Goal: Task Accomplishment & Management: Manage account settings

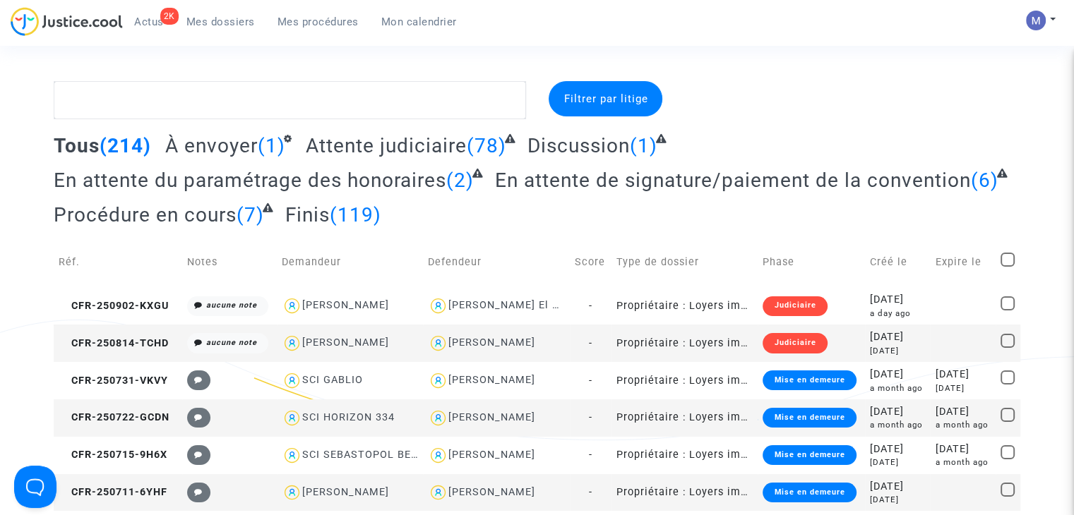
click at [308, 184] on span "En attente du paramétrage des honoraires" at bounding box center [250, 180] width 393 height 23
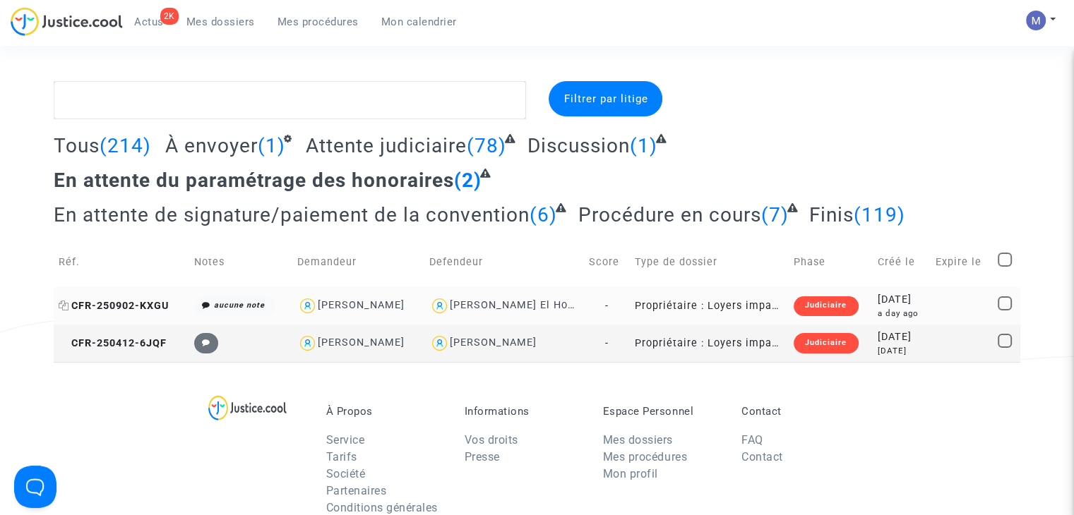
click at [153, 304] on span "CFR-250902-KXGU" at bounding box center [114, 306] width 110 height 12
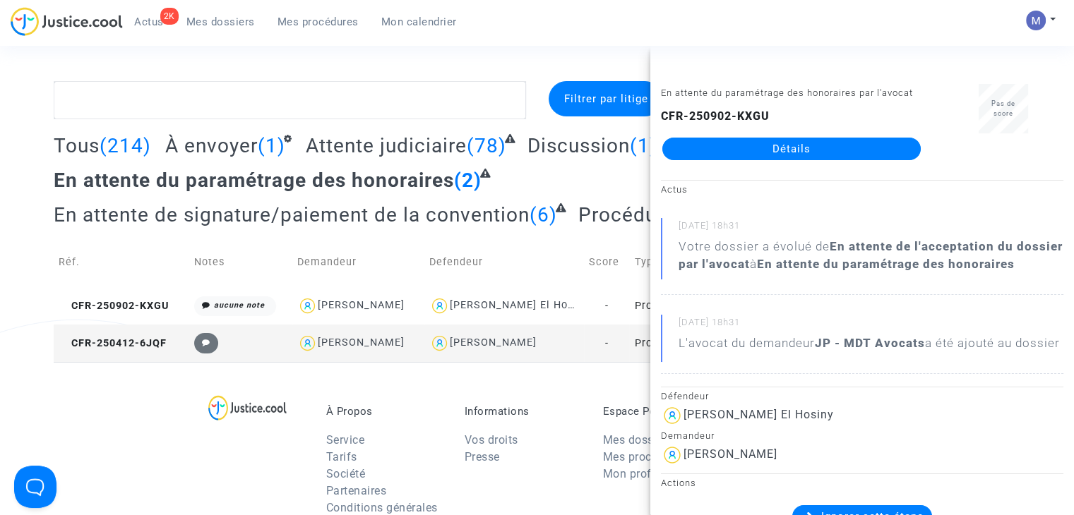
click at [774, 141] on link "Détails" at bounding box center [791, 149] width 258 height 23
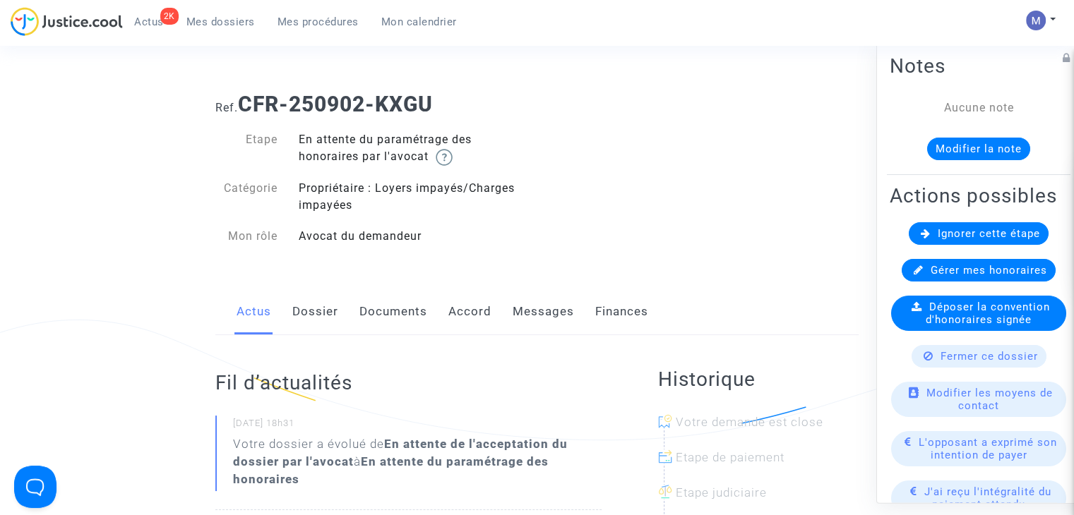
click at [311, 307] on link "Dossier" at bounding box center [315, 312] width 46 height 47
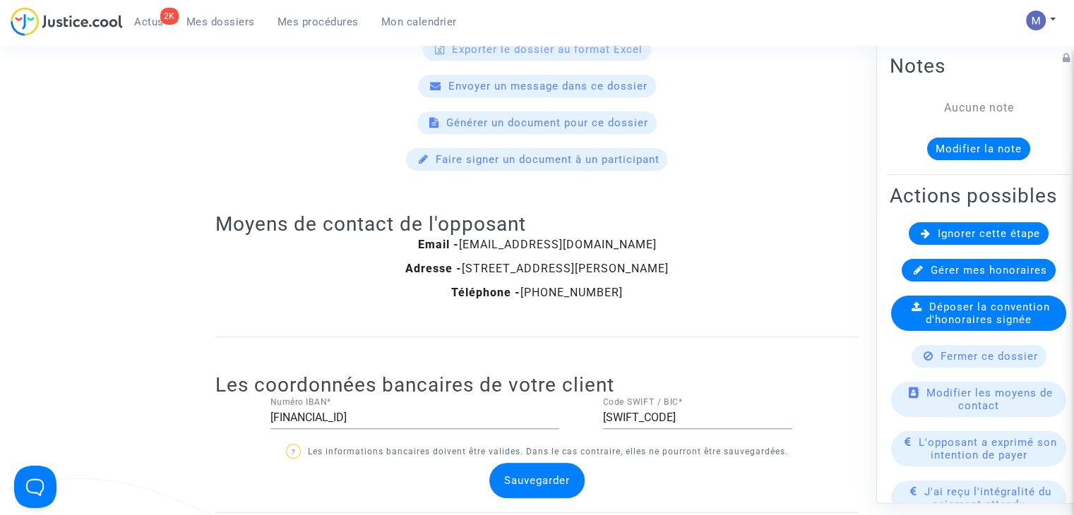
scroll to position [708, 0]
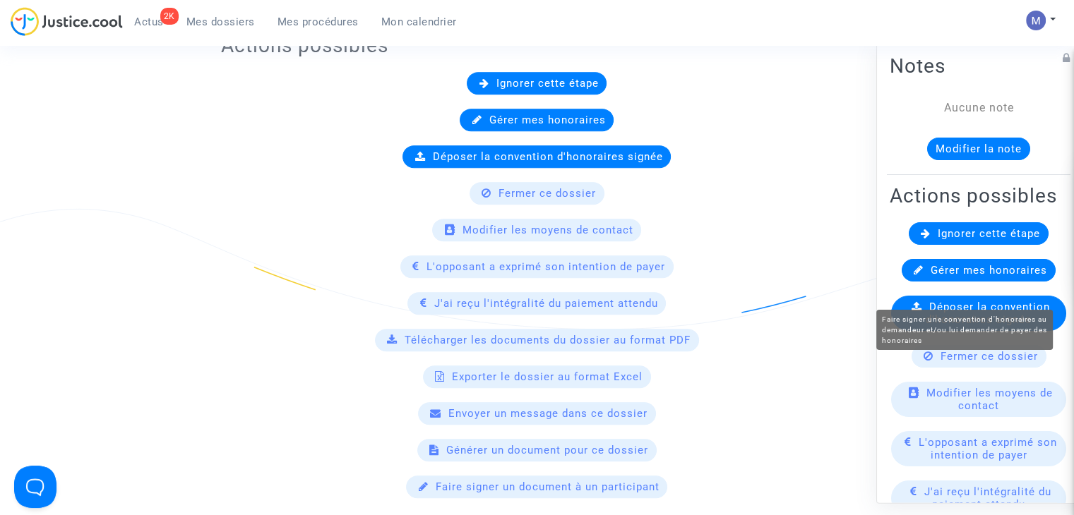
click at [986, 277] on span "Gérer mes honoraires" at bounding box center [989, 270] width 117 height 13
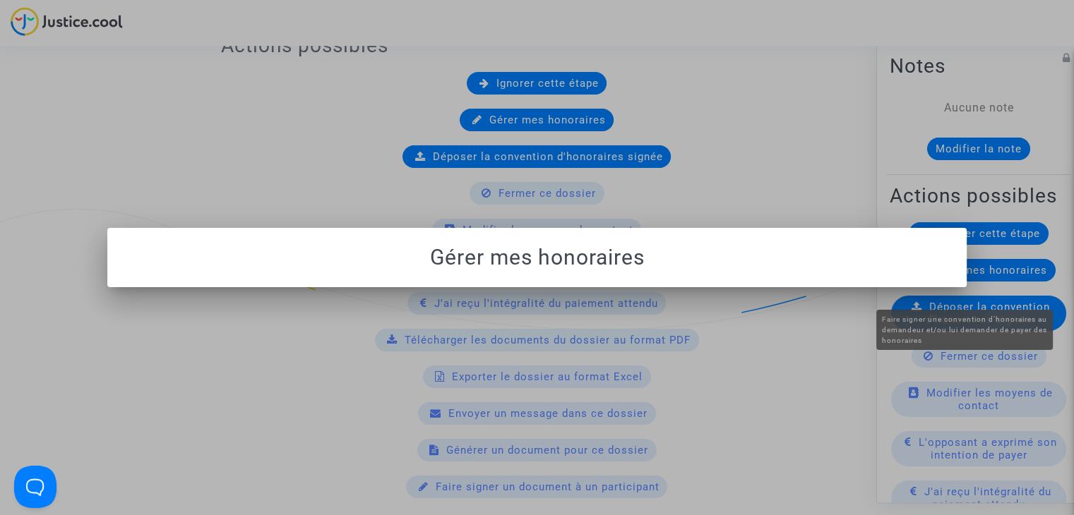
scroll to position [0, 0]
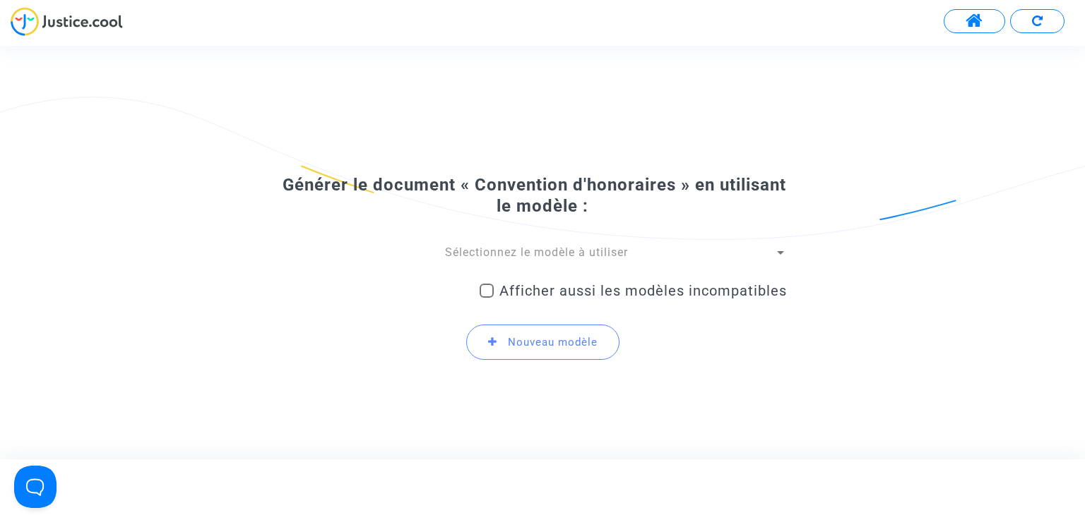
click at [662, 253] on div "Sélectionnez le modèle à utiliser" at bounding box center [535, 253] width 475 height 16
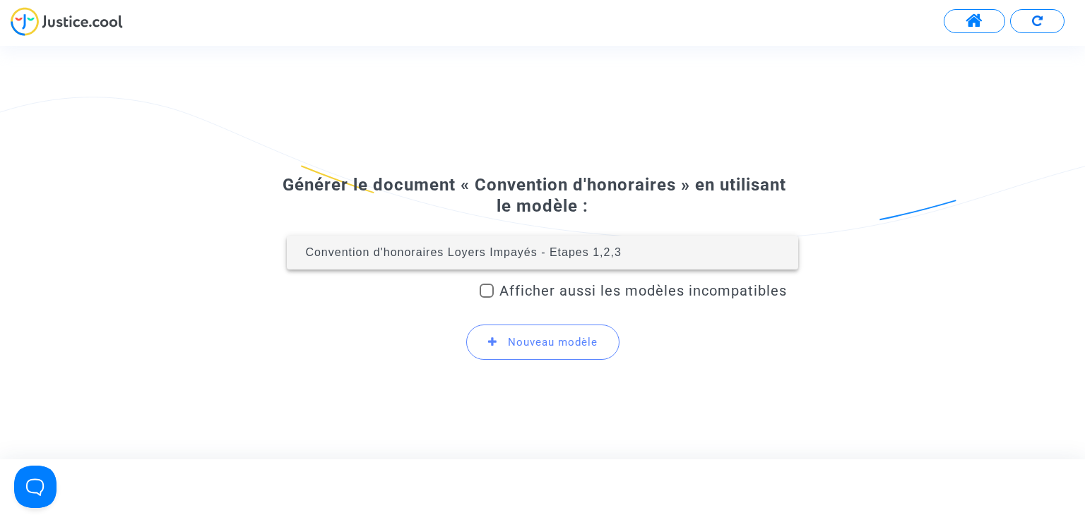
click at [614, 256] on span "Convention d'honoraires Loyers Impayés - Etapes 1,2,3" at bounding box center [463, 252] width 316 height 12
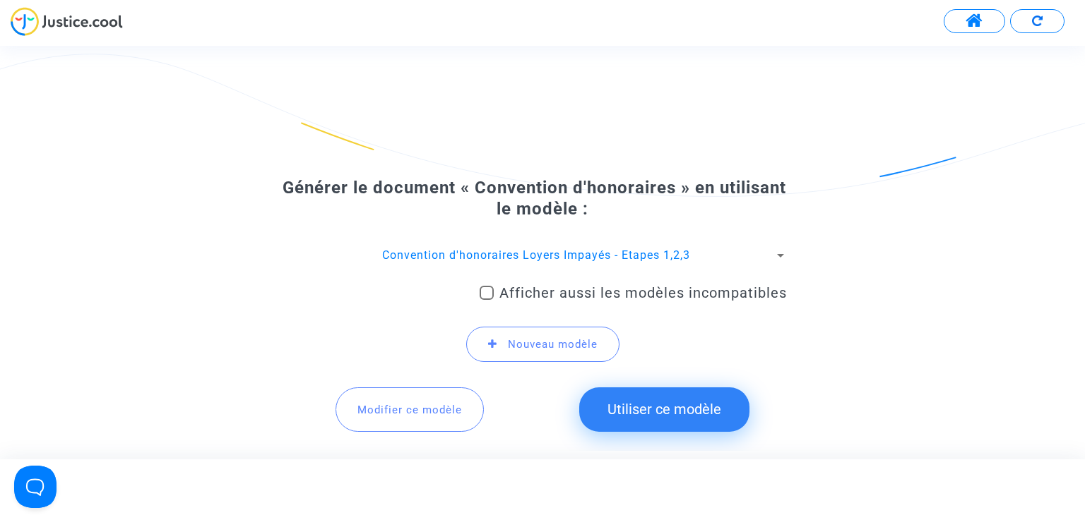
click at [675, 402] on button "Utiliser ce modèle" at bounding box center [664, 410] width 170 height 44
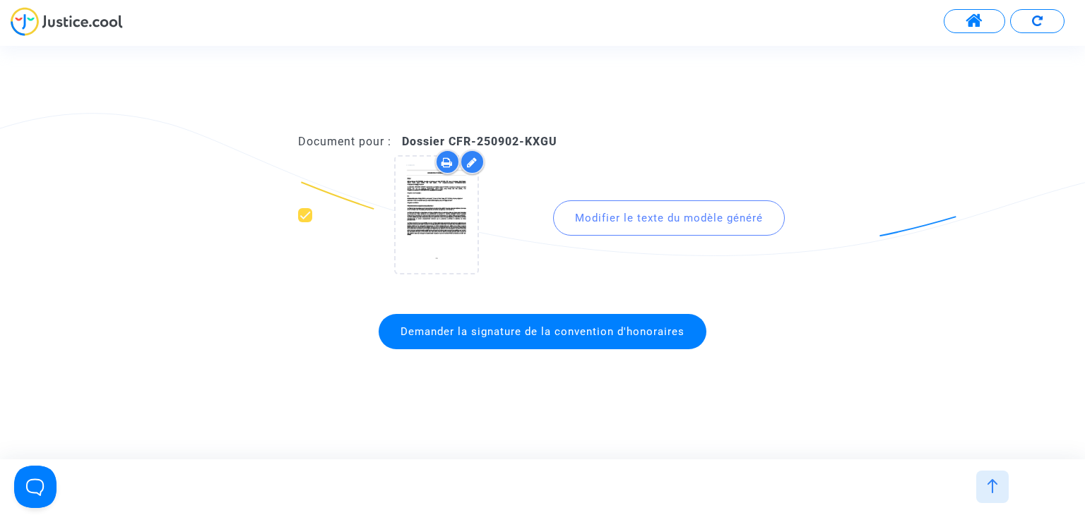
click at [571, 328] on span "Demander la signature de la convention d'honoraires" at bounding box center [542, 332] width 284 height 13
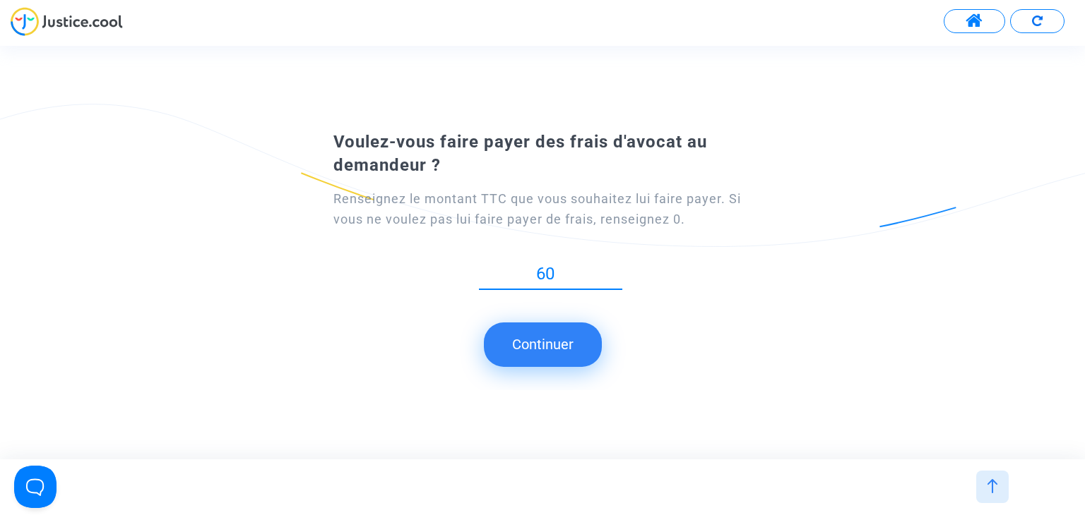
type input "60"
click at [532, 334] on button "Continuer" at bounding box center [543, 345] width 118 height 44
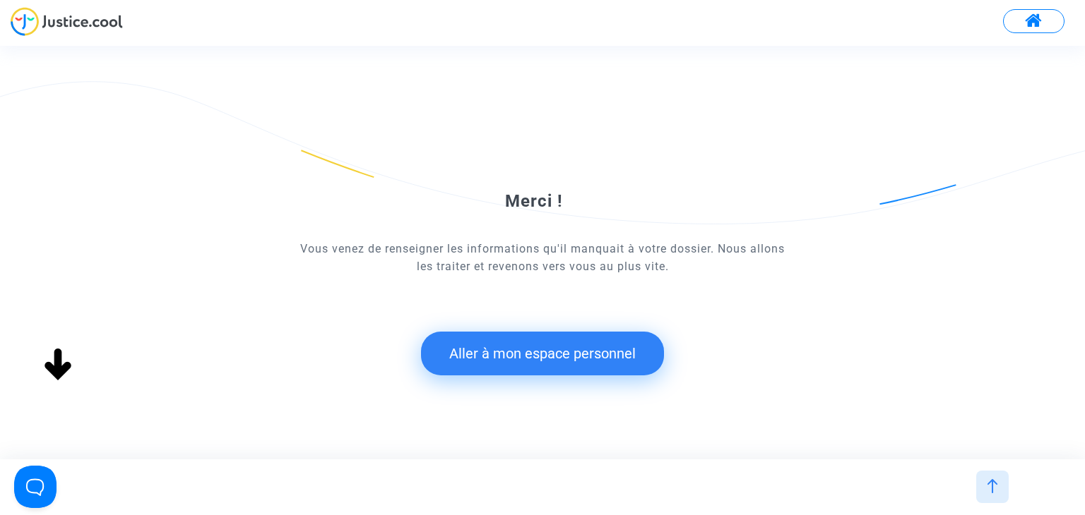
click at [539, 351] on button "Aller à mon espace personnel" at bounding box center [542, 354] width 243 height 44
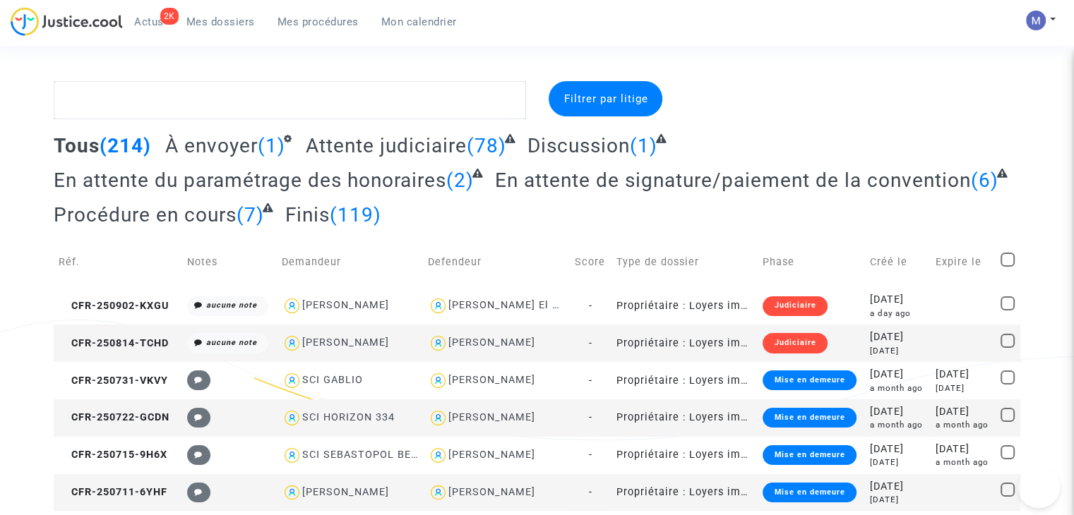
click at [220, 148] on span "À envoyer" at bounding box center [211, 145] width 92 height 23
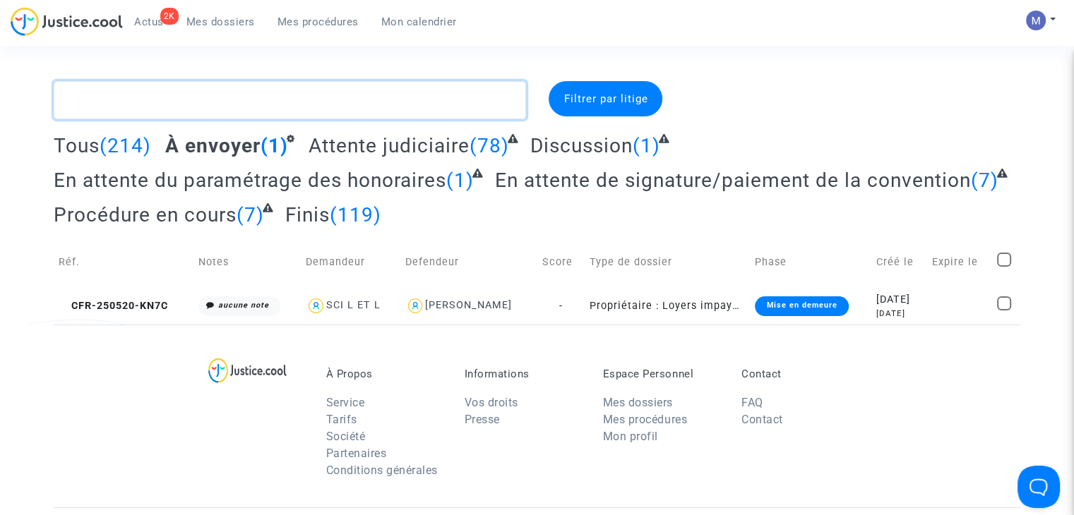
click at [159, 102] on textarea at bounding box center [290, 100] width 472 height 38
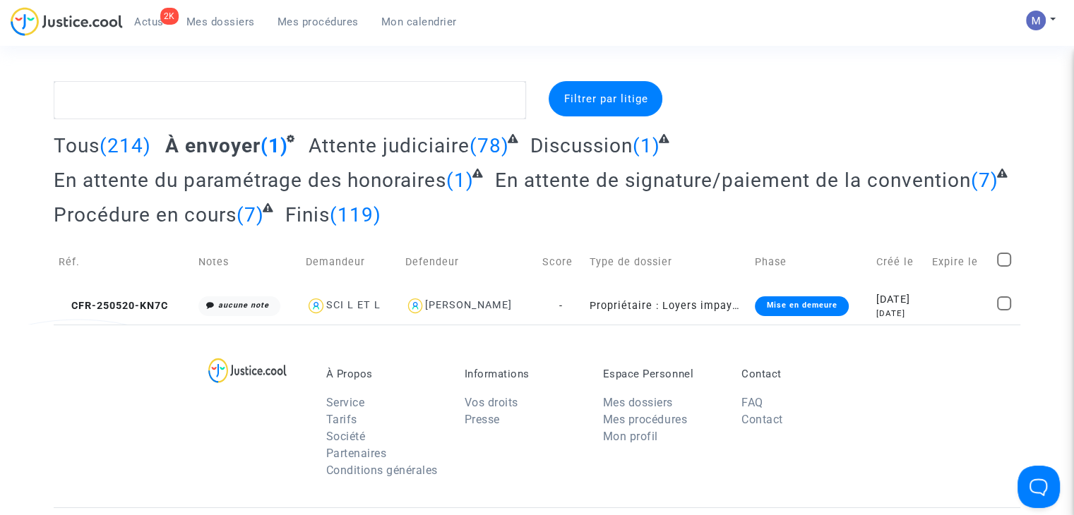
click at [227, 19] on span "Mes dossiers" at bounding box center [220, 22] width 68 height 13
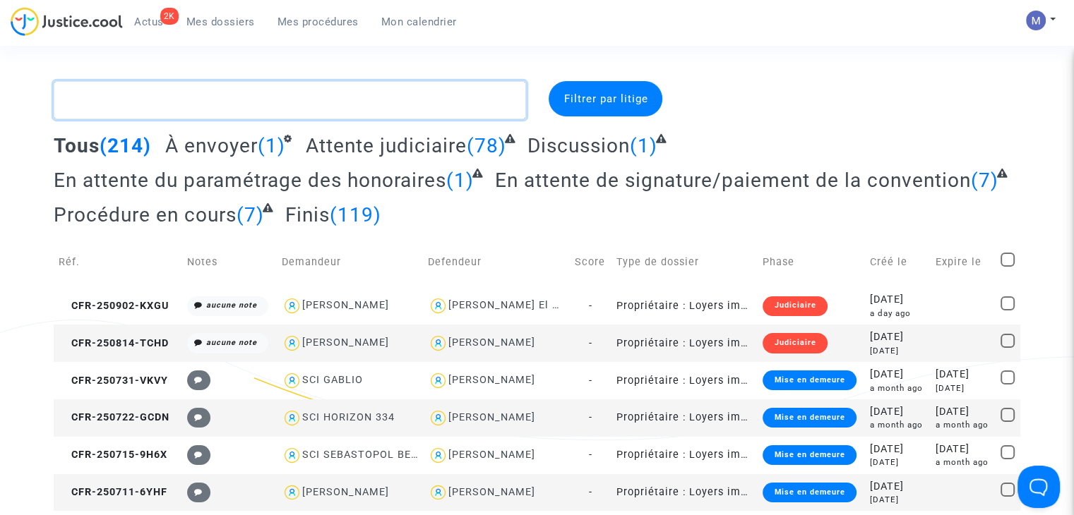
click at [191, 114] on textarea at bounding box center [290, 100] width 472 height 38
paste textarea "CFR-250707-H773"
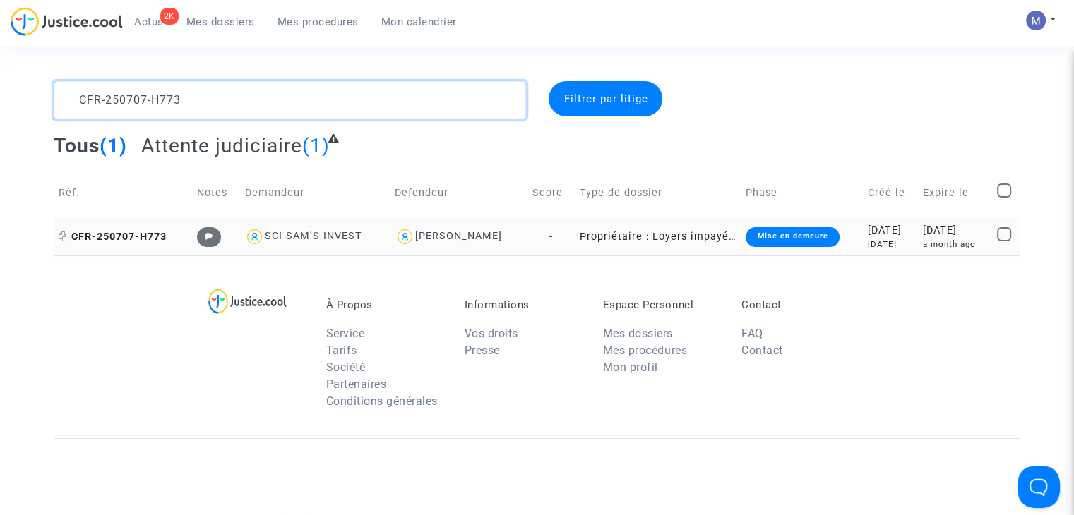
type textarea "CFR-250707-H773"
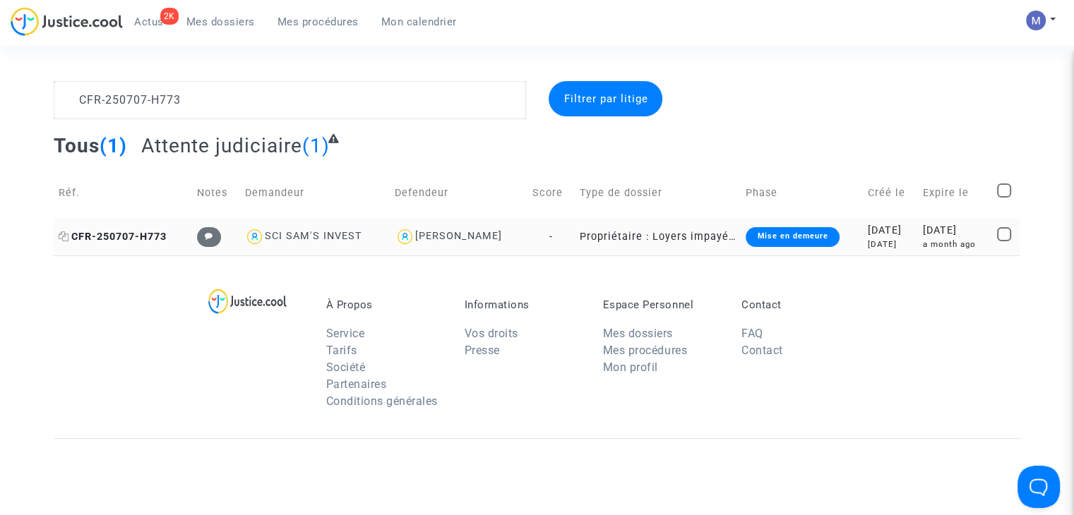
click at [111, 237] on span "CFR-250707-H773" at bounding box center [113, 237] width 108 height 12
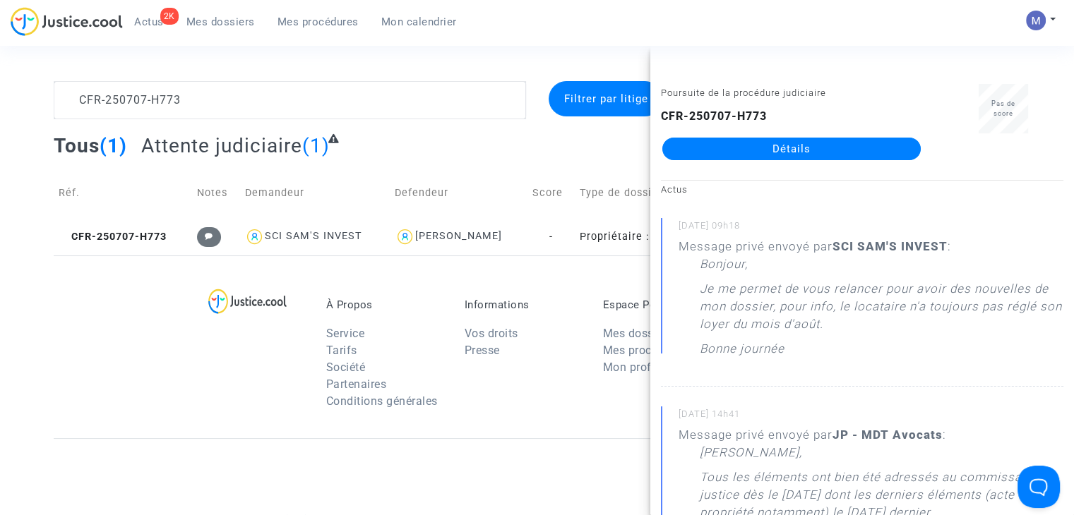
click at [825, 145] on link "Détails" at bounding box center [791, 149] width 258 height 23
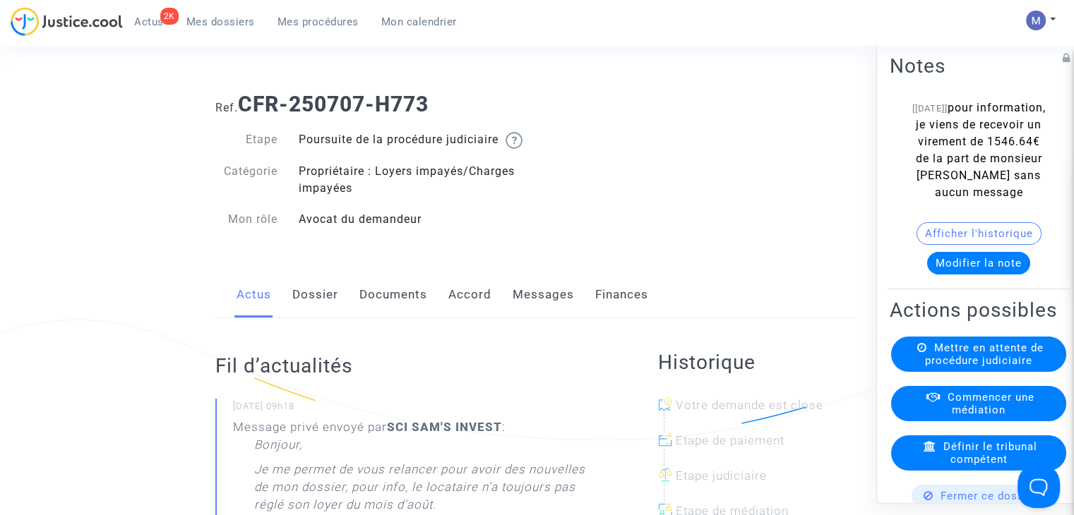
click at [955, 245] on button "Afficher l'historique" at bounding box center [979, 233] width 125 height 23
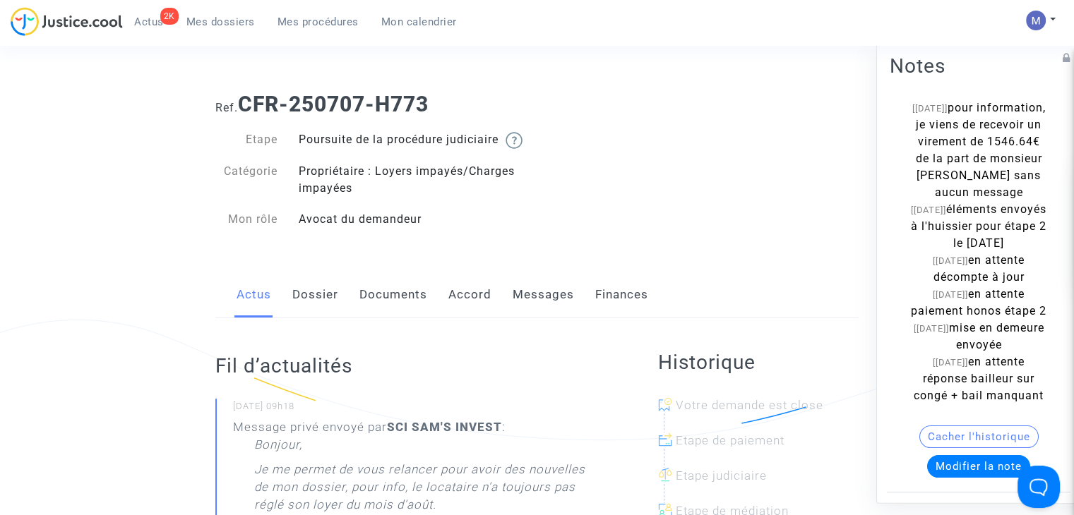
click at [530, 303] on link "Messages" at bounding box center [543, 295] width 61 height 47
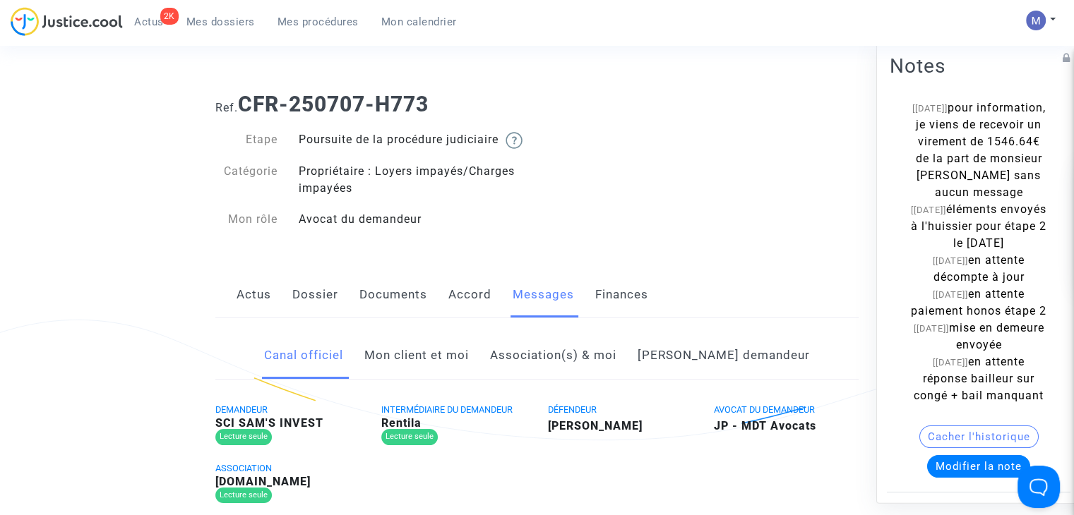
click at [462, 372] on link "Mon client et moi" at bounding box center [416, 356] width 105 height 47
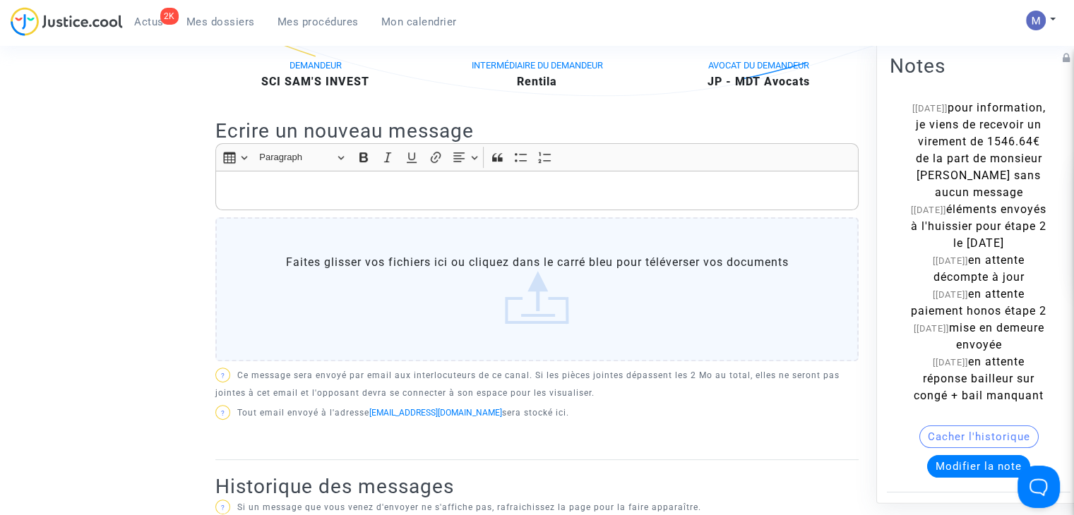
scroll to position [305, 0]
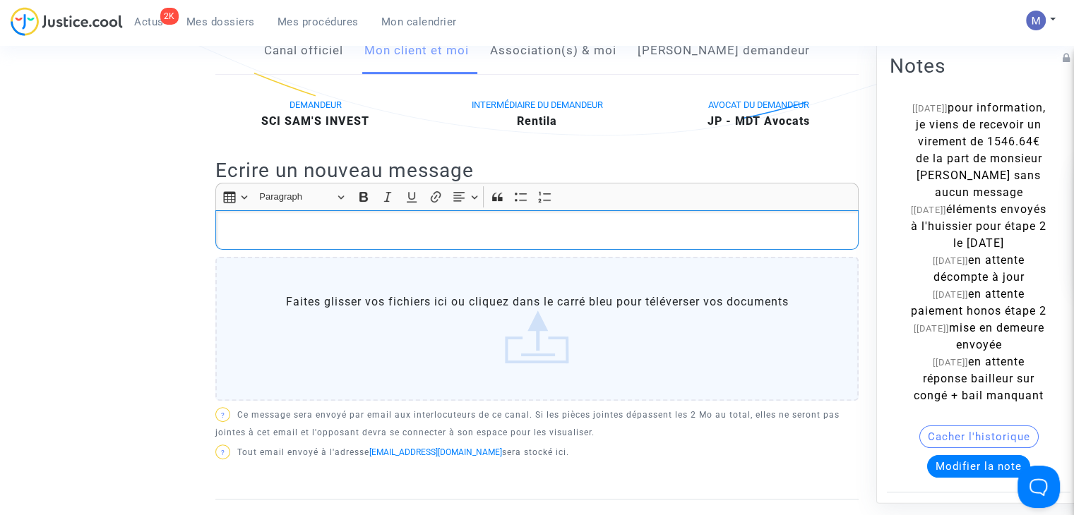
click at [436, 239] on p "Rich Text Editor, main" at bounding box center [537, 231] width 628 height 18
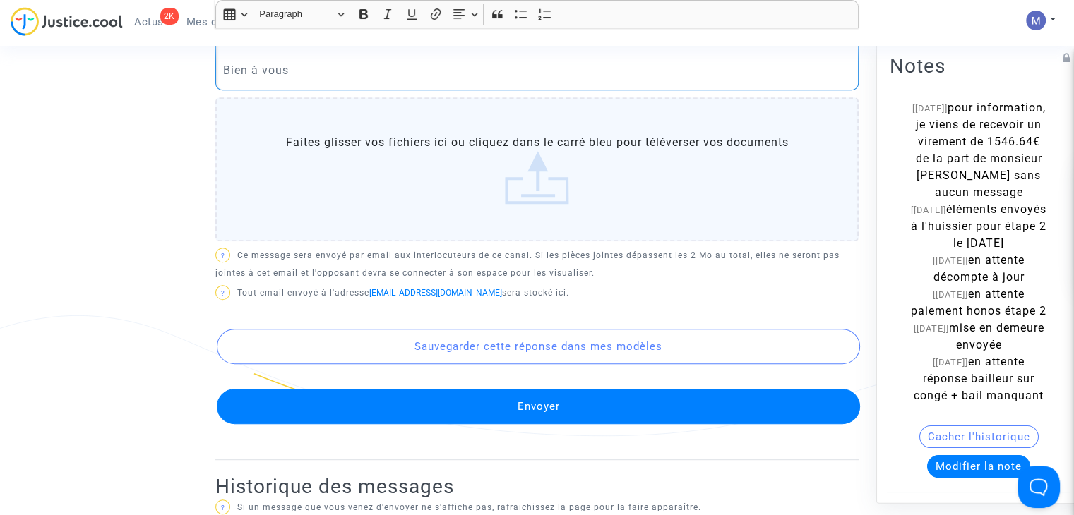
scroll to position [619, 0]
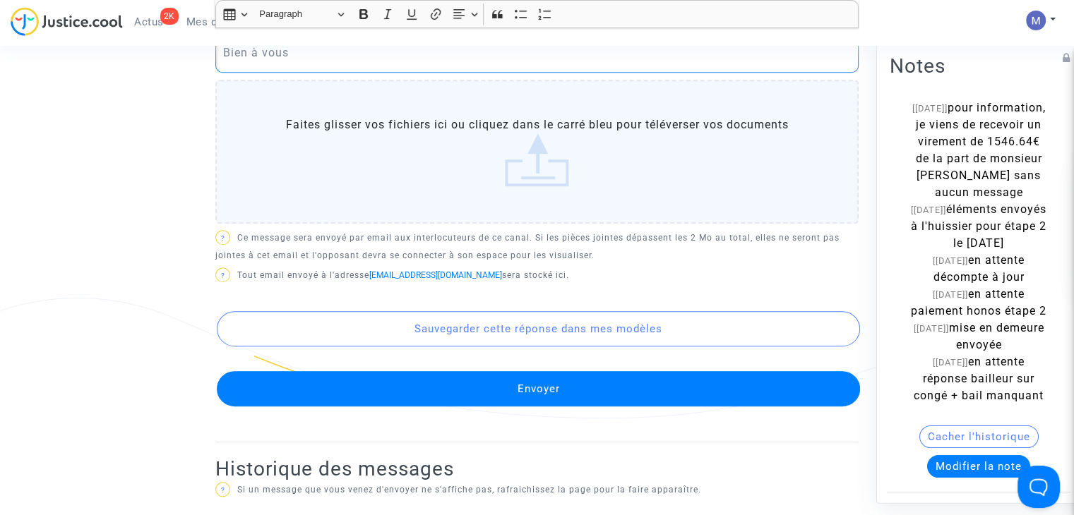
click at [592, 395] on button "Envoyer" at bounding box center [538, 388] width 643 height 35
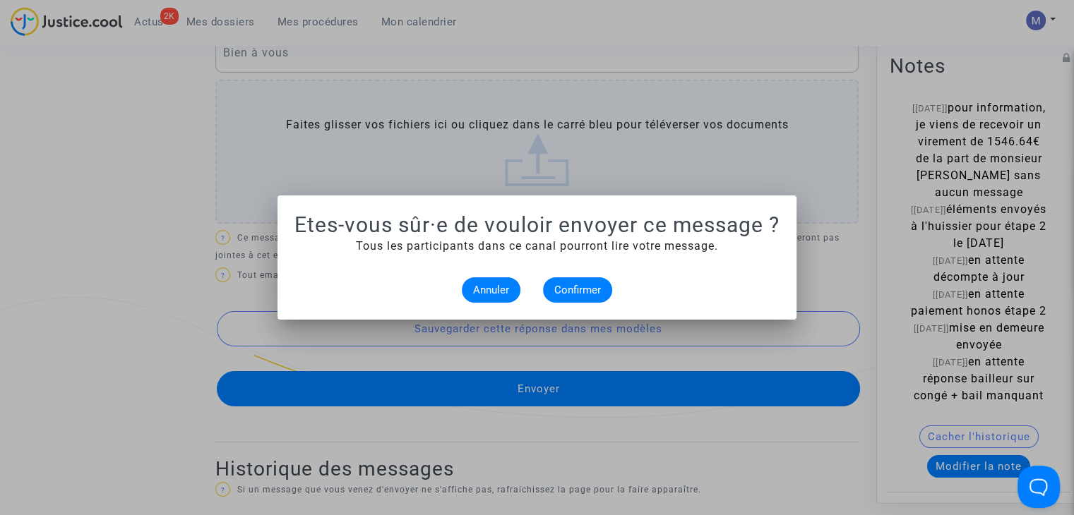
scroll to position [0, 0]
click at [582, 282] on button "Confirmer" at bounding box center [577, 289] width 69 height 25
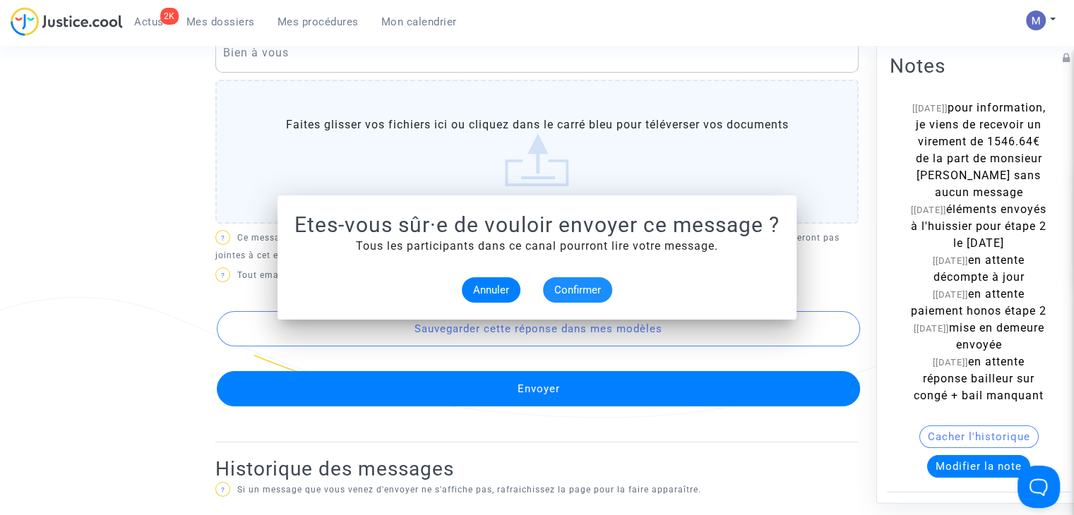
scroll to position [619, 0]
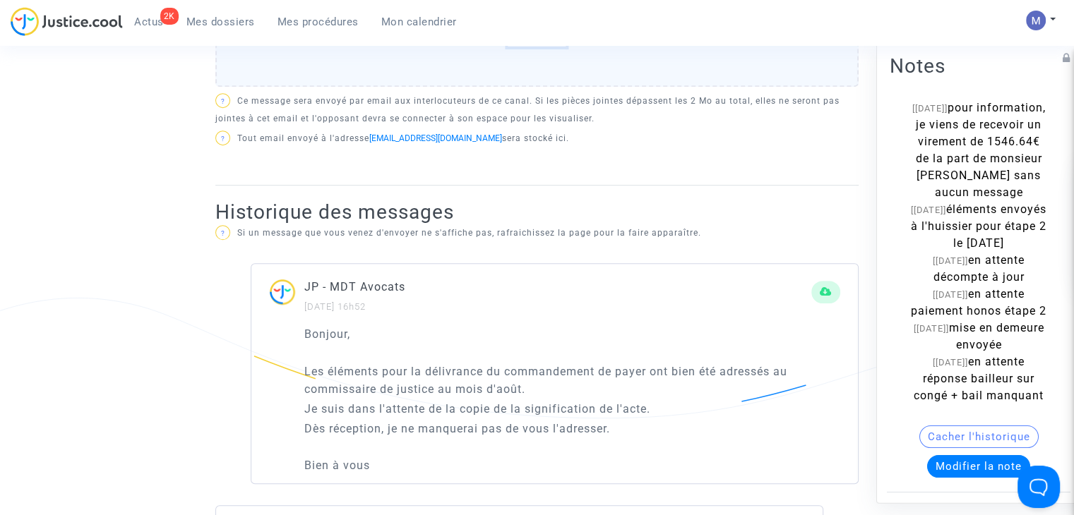
click at [226, 20] on span "Mes dossiers" at bounding box center [220, 22] width 68 height 13
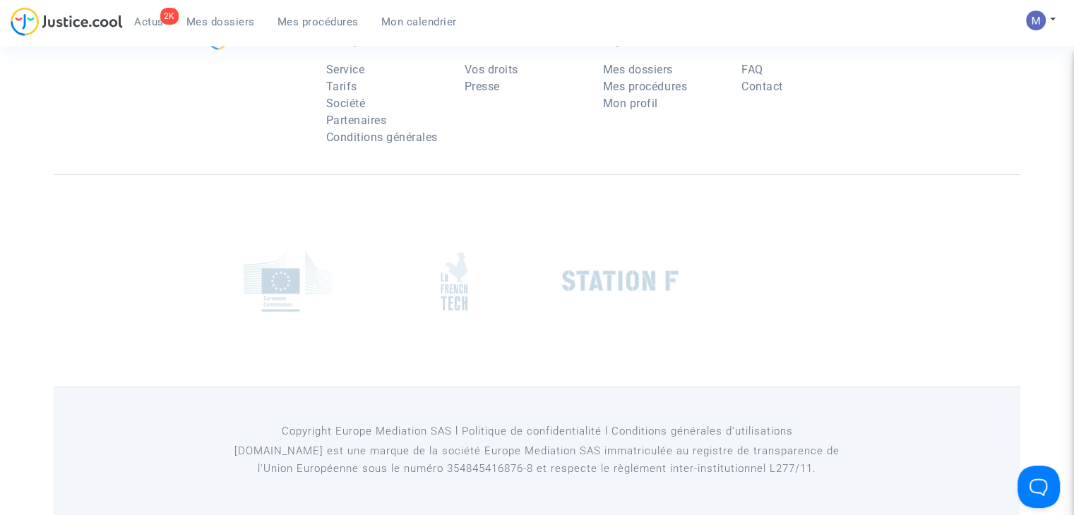
scroll to position [141, 0]
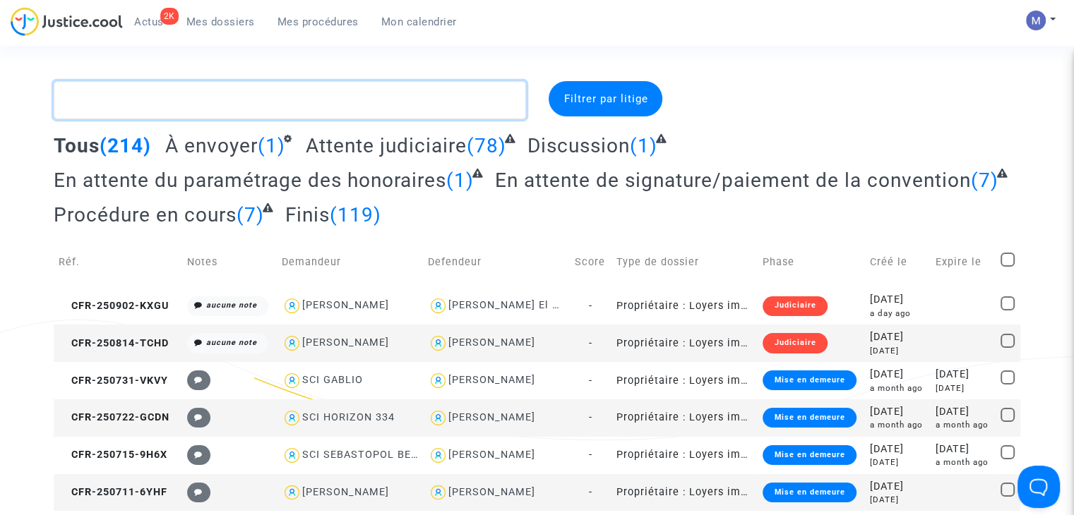
click at [314, 95] on textarea at bounding box center [290, 100] width 472 height 38
paste textarea "CFR 250711 CNJN"
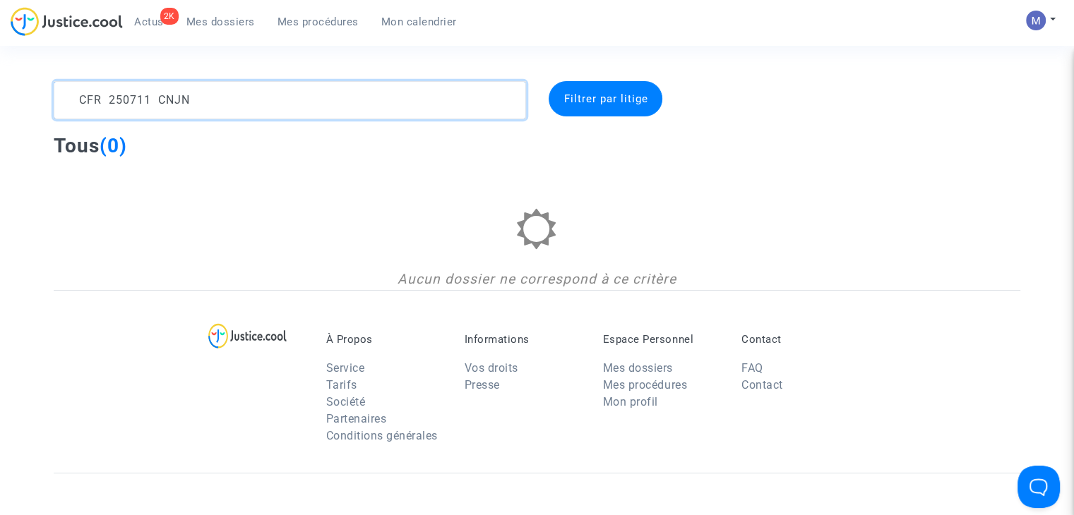
drag, startPoint x: 210, startPoint y: 99, endPoint x: 49, endPoint y: 94, distance: 160.4
click at [49, 94] on div "CFR 250711 CNJN" at bounding box center [290, 100] width 494 height 38
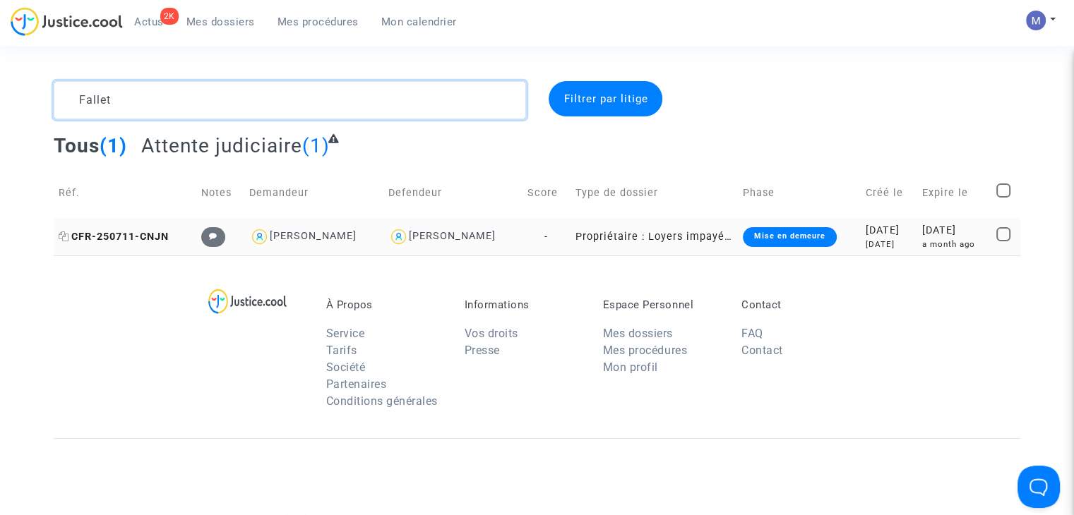
type textarea "Fallet"
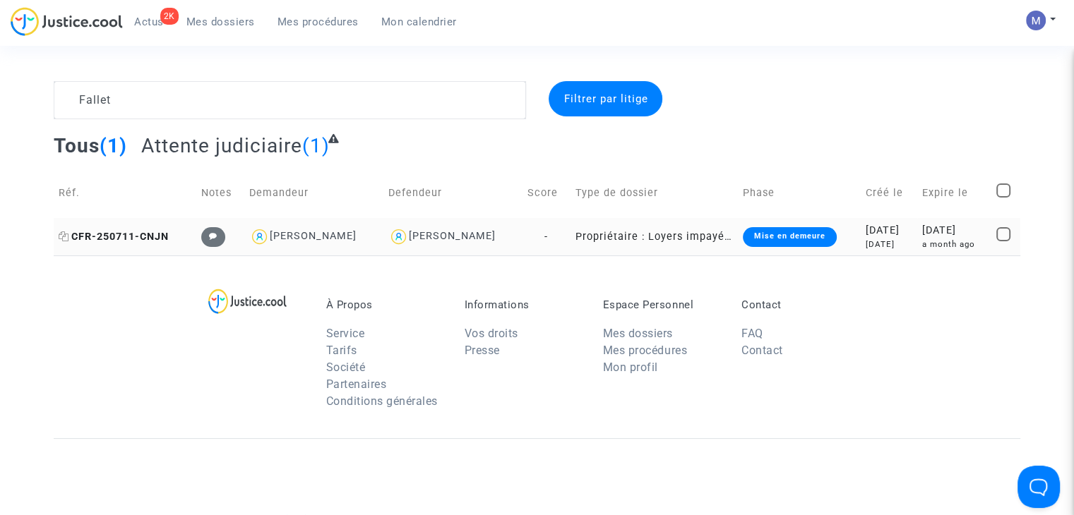
click at [133, 233] on span "CFR-250711-CNJN" at bounding box center [114, 237] width 110 height 12
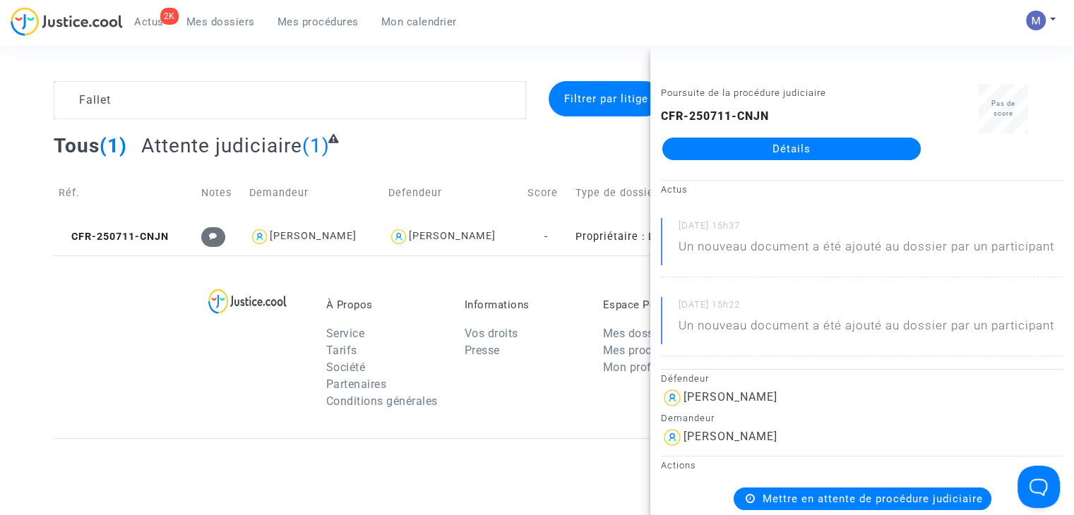
click at [730, 150] on link "Détails" at bounding box center [791, 149] width 258 height 23
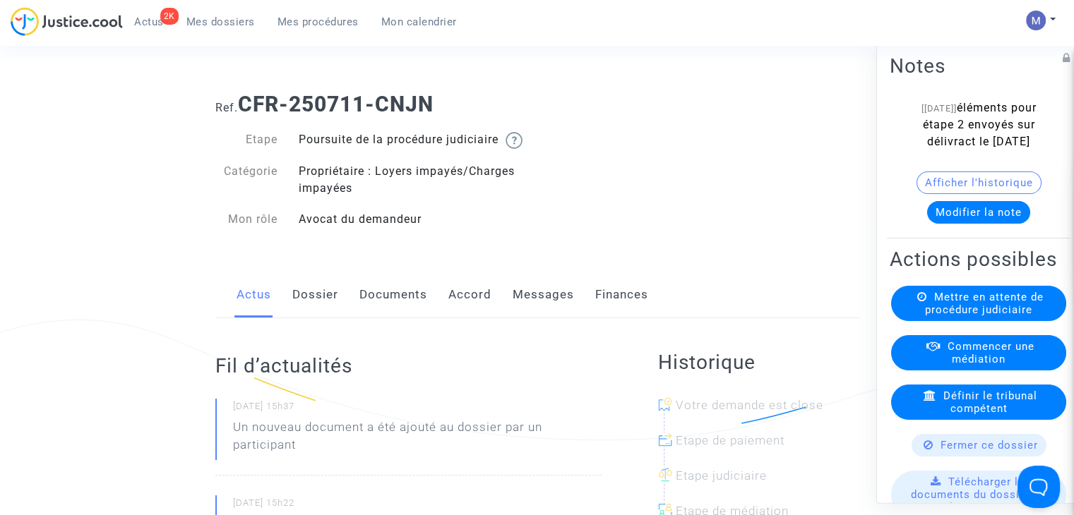
click at [966, 224] on button "Modifier la note" at bounding box center [978, 212] width 103 height 23
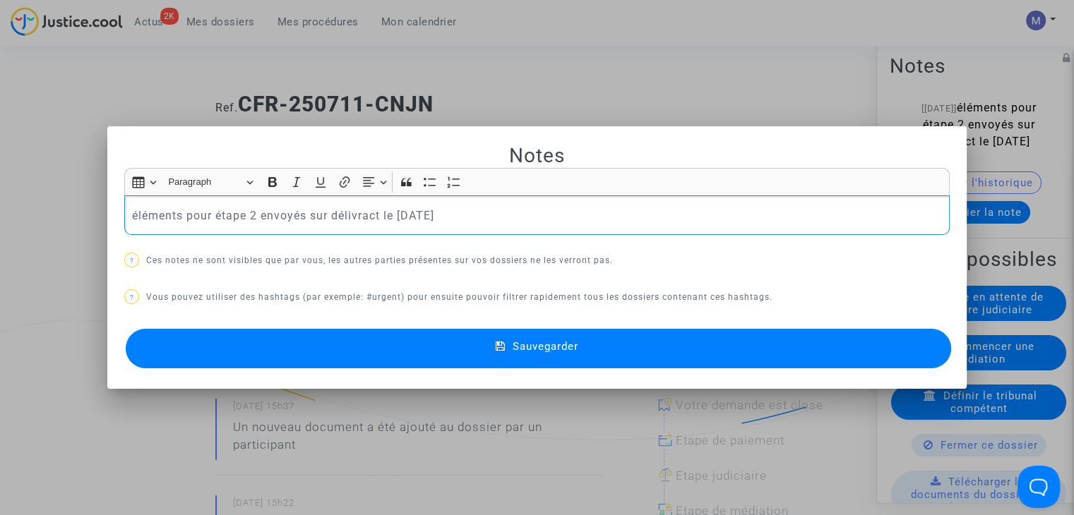
click at [526, 207] on p "éléments pour étape 2 envoyés sur délivract le [DATE]" at bounding box center [537, 216] width 811 height 18
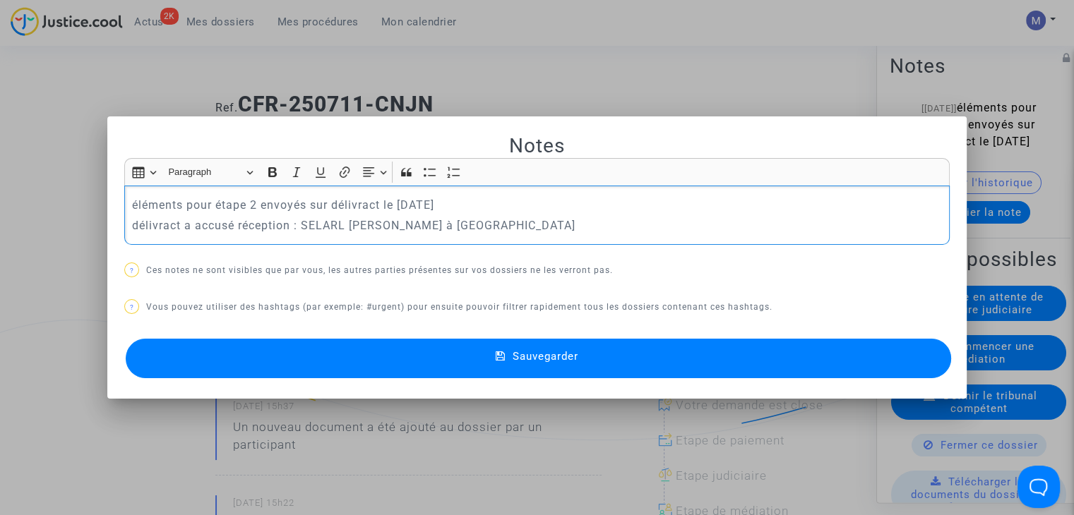
click at [547, 362] on span "Sauvegarder" at bounding box center [546, 356] width 66 height 13
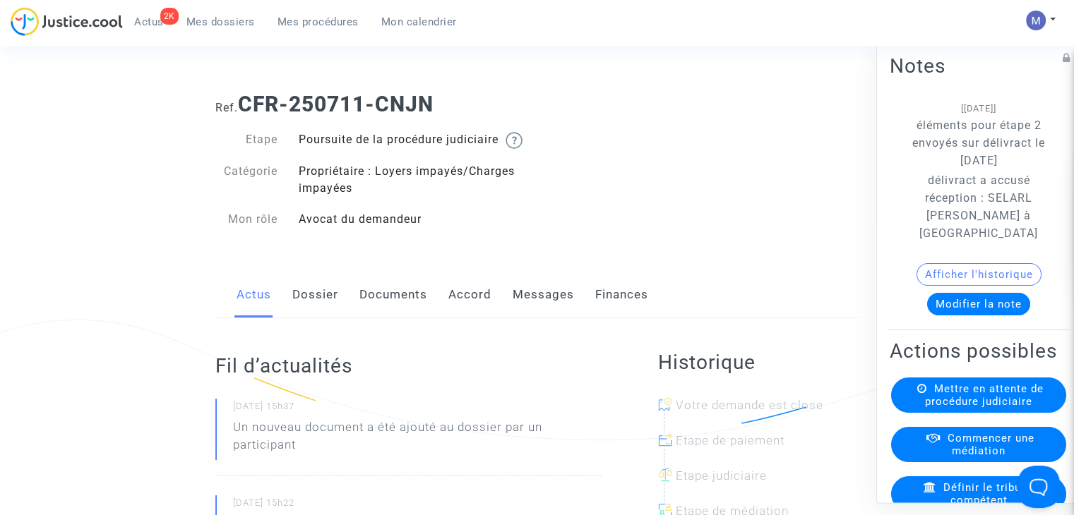
click at [325, 309] on link "Dossier" at bounding box center [315, 295] width 46 height 47
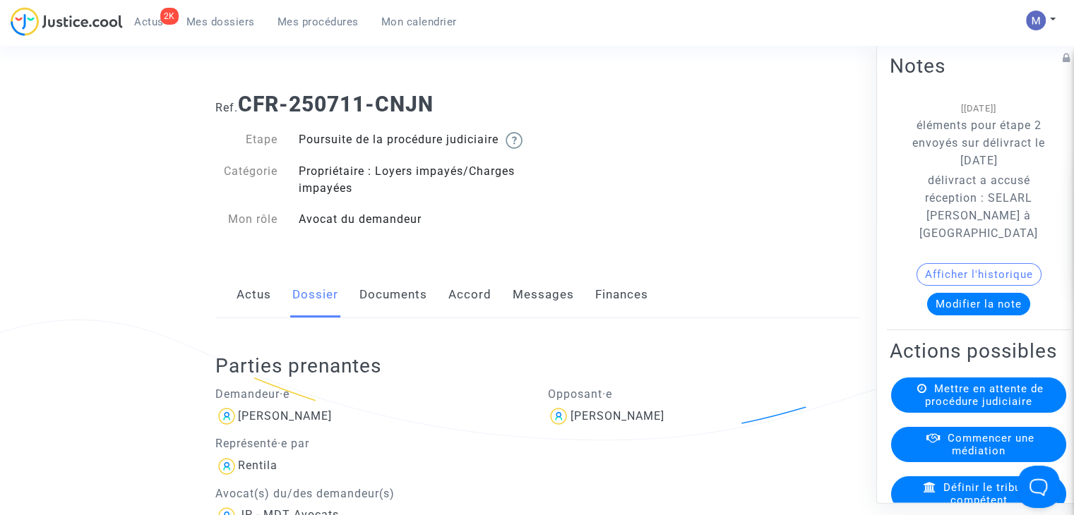
click at [226, 20] on span "Mes dossiers" at bounding box center [220, 22] width 68 height 13
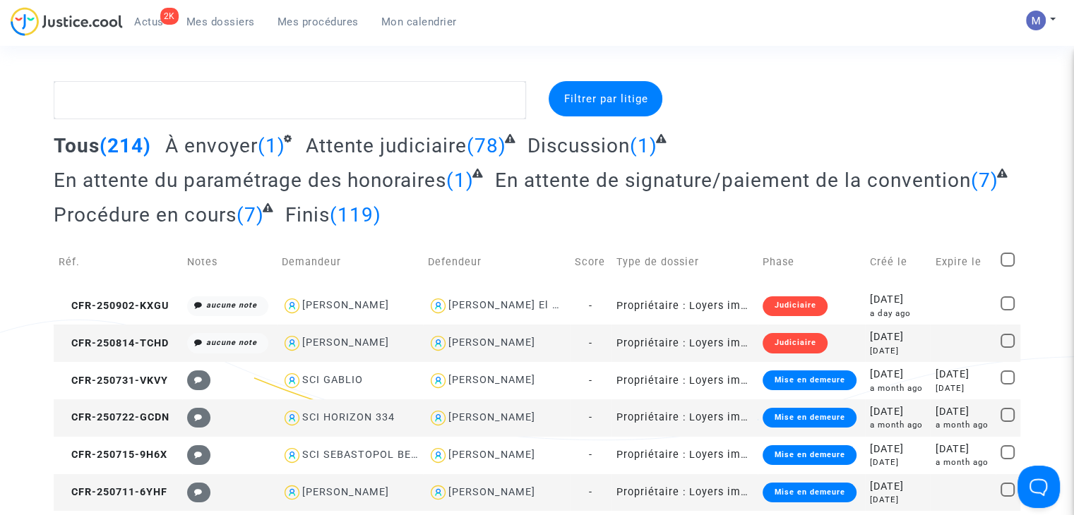
click at [209, 136] on span "À envoyer" at bounding box center [211, 145] width 92 height 23
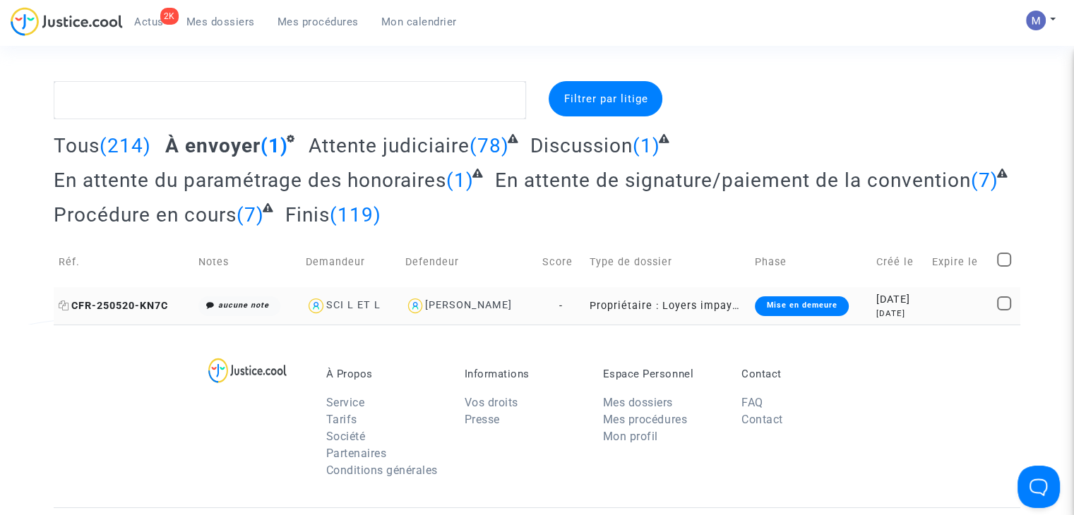
click at [148, 302] on span "CFR-250520-KN7C" at bounding box center [113, 306] width 109 height 12
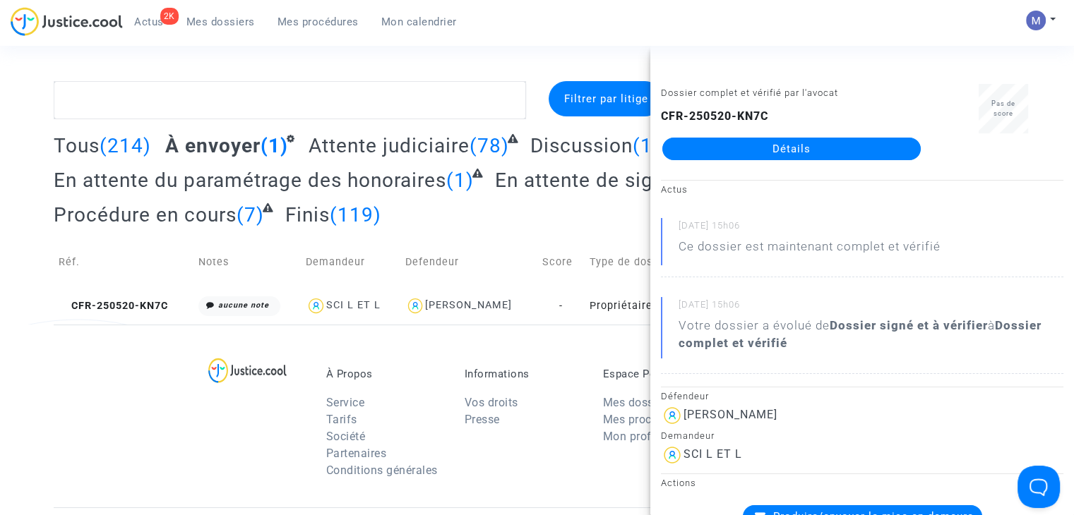
click at [783, 136] on div "CFR-250520-KN7C Détails" at bounding box center [791, 134] width 261 height 52
click at [775, 141] on link "Détails" at bounding box center [791, 149] width 258 height 23
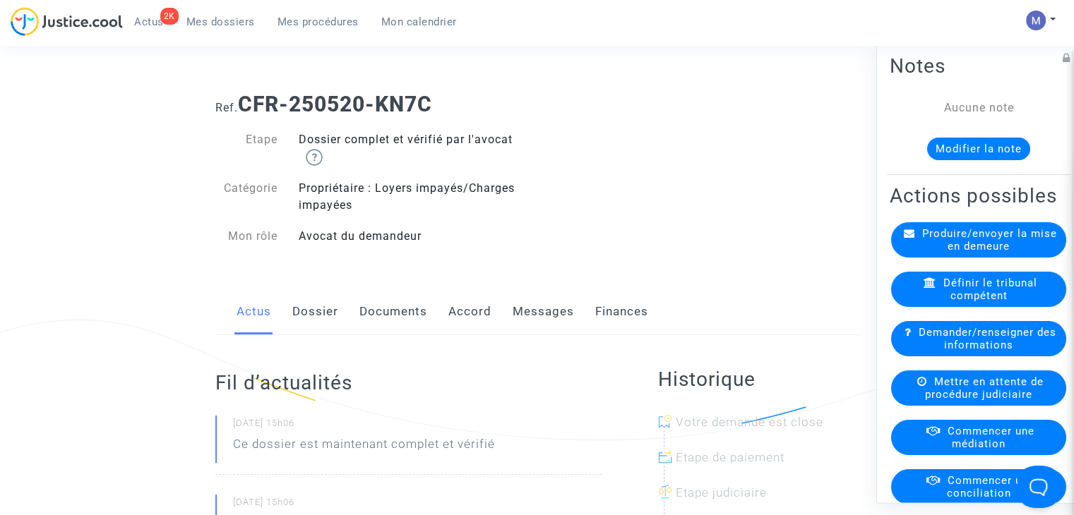
click at [323, 312] on link "Dossier" at bounding box center [315, 312] width 46 height 47
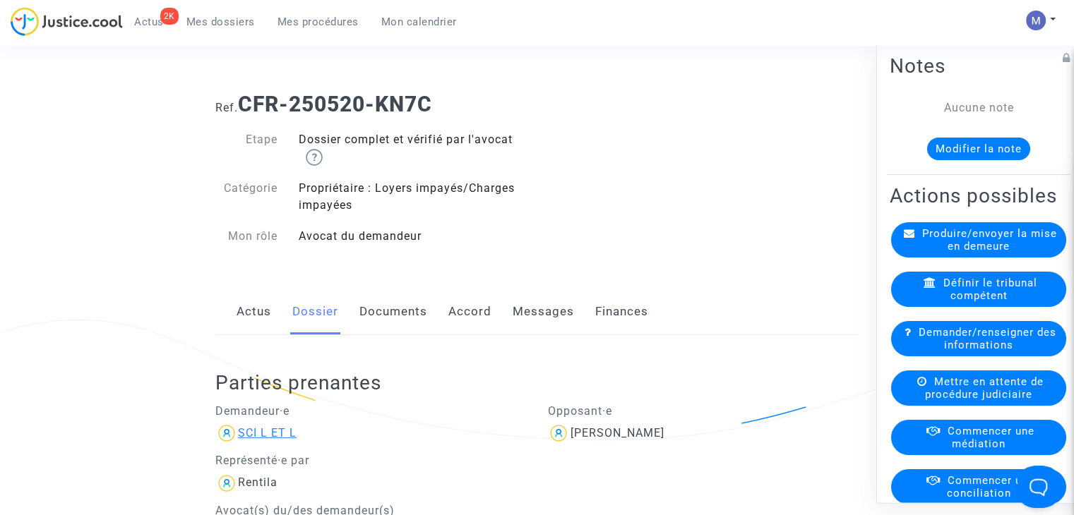
click at [277, 433] on div "SCI L ET L" at bounding box center [267, 432] width 59 height 13
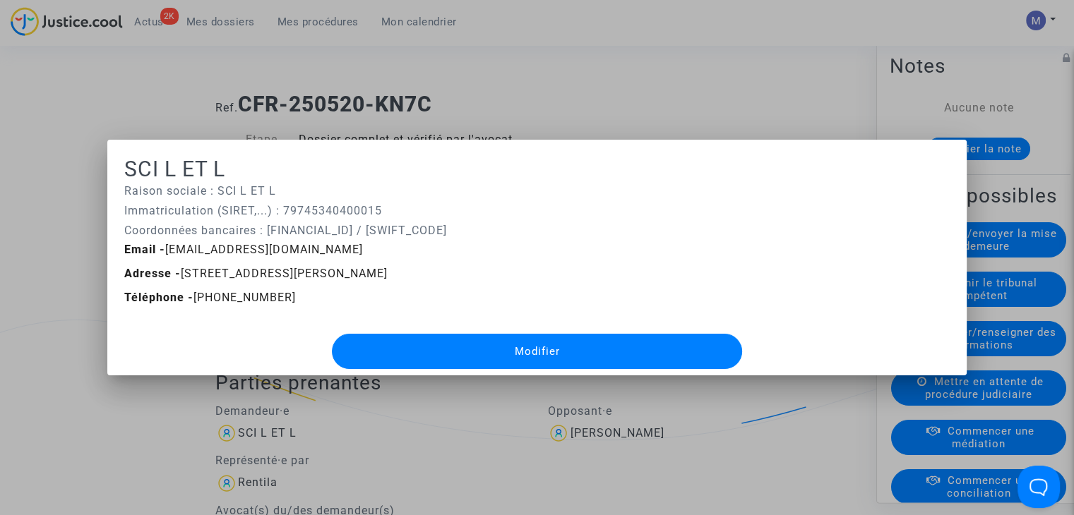
click at [584, 80] on div at bounding box center [537, 257] width 1074 height 515
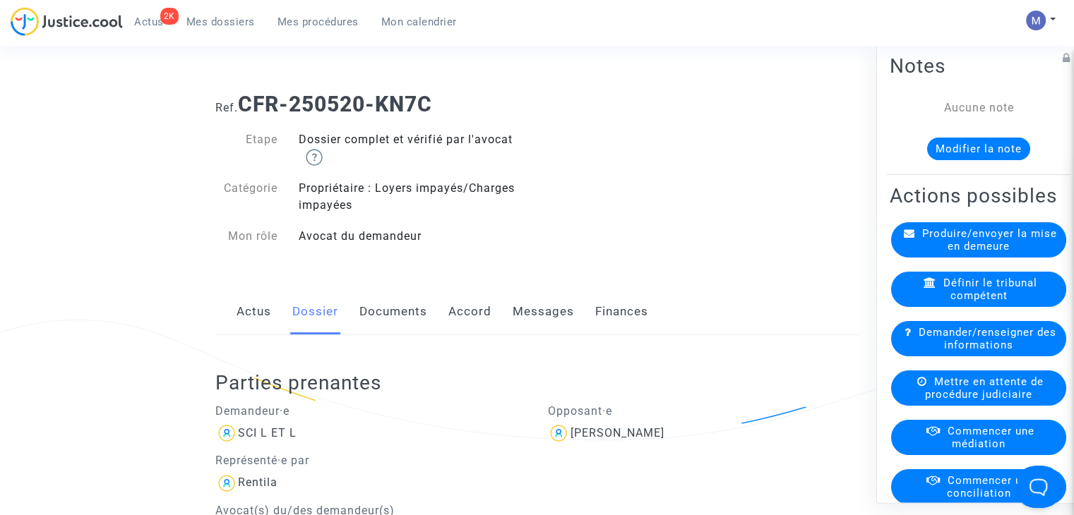
click at [393, 314] on link "Documents" at bounding box center [393, 312] width 68 height 47
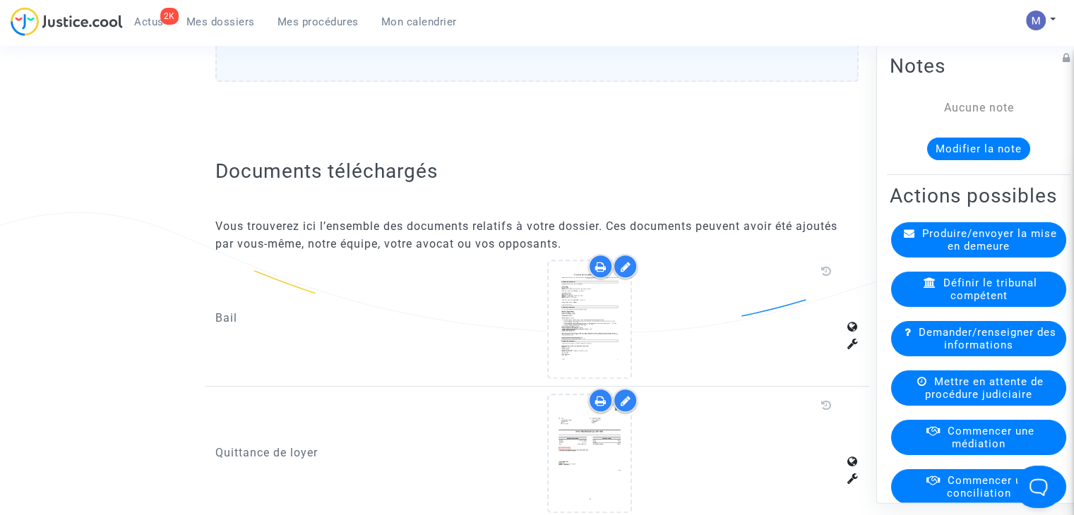
scroll to position [724, 0]
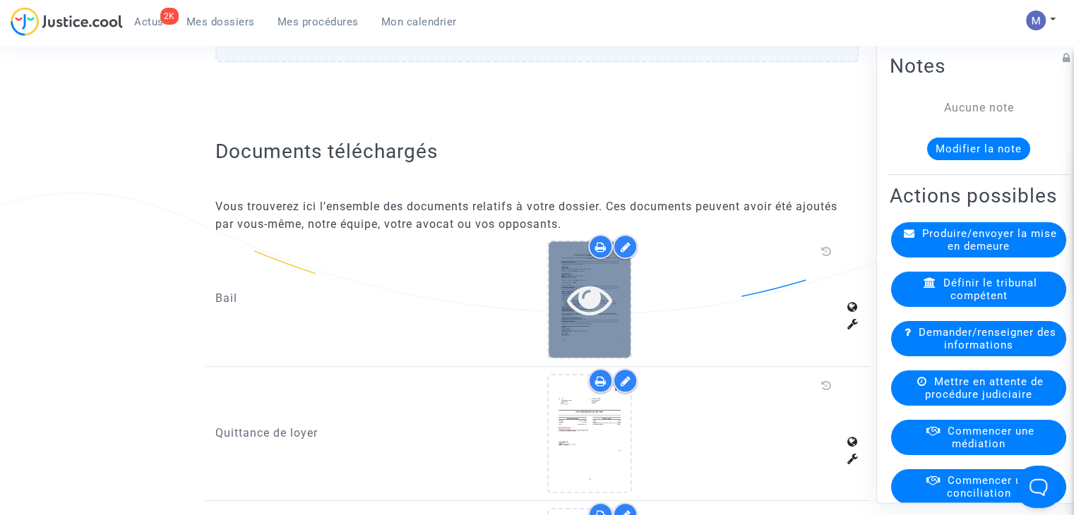
click at [590, 317] on icon at bounding box center [590, 299] width 46 height 45
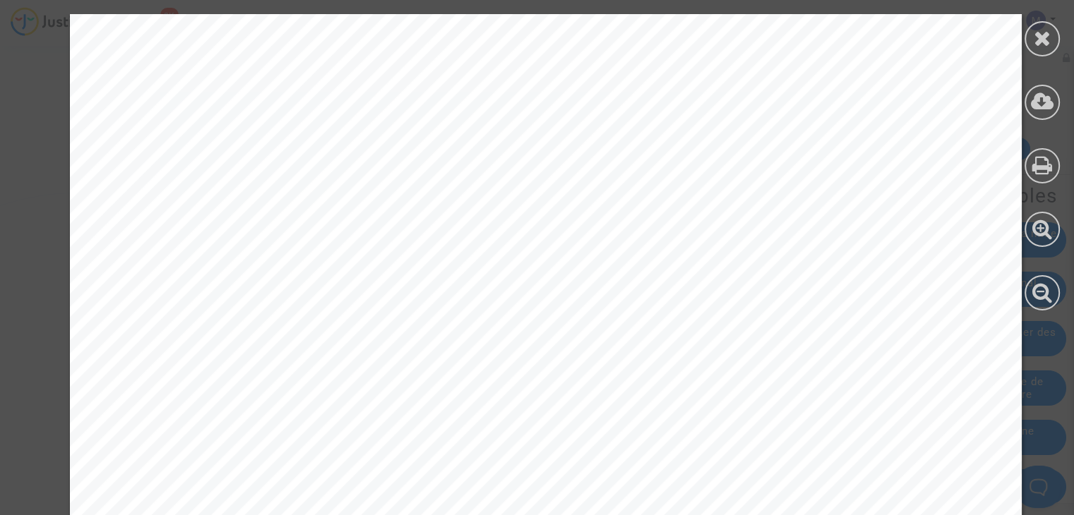
click at [1037, 23] on div at bounding box center [1042, 38] width 35 height 35
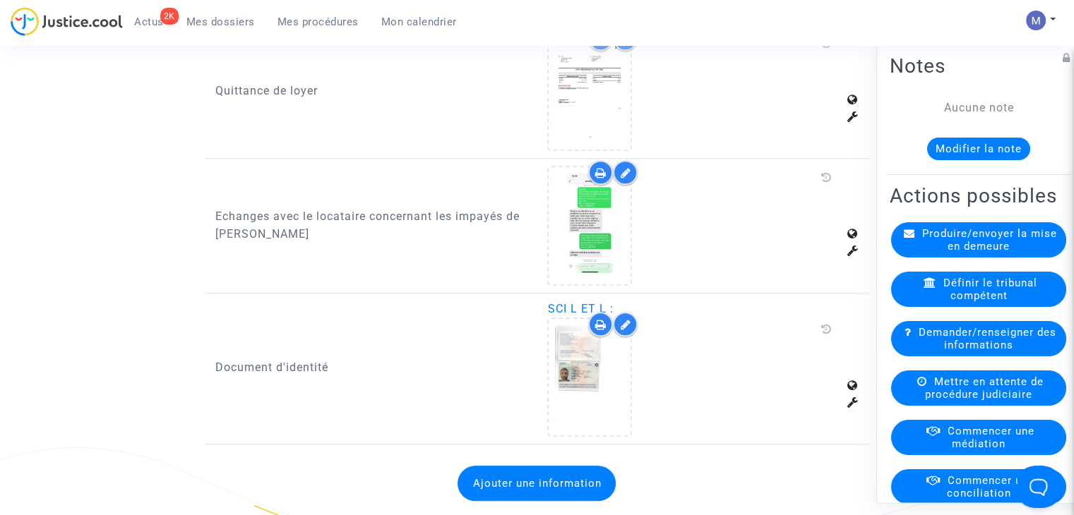
scroll to position [1114, 0]
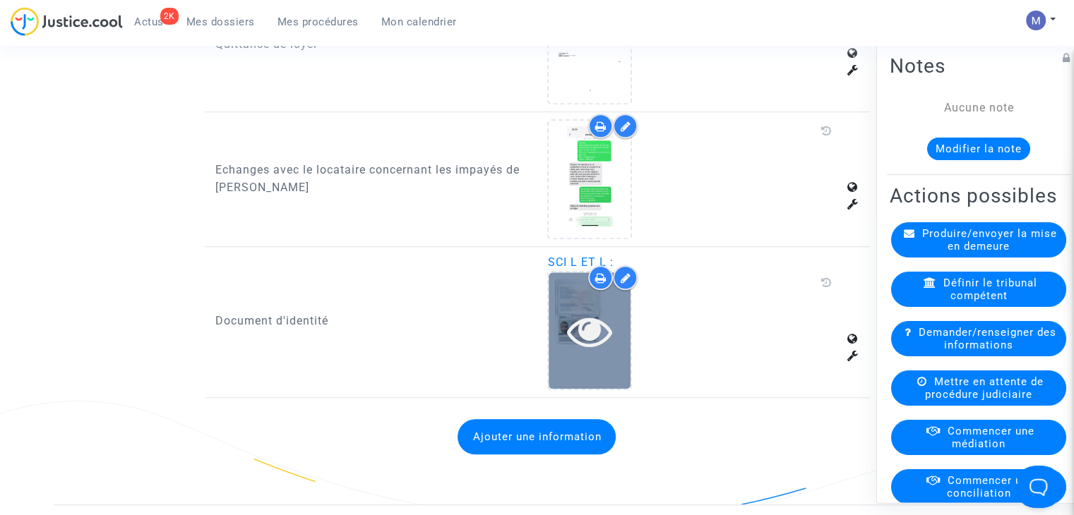
click at [585, 310] on icon at bounding box center [590, 331] width 46 height 45
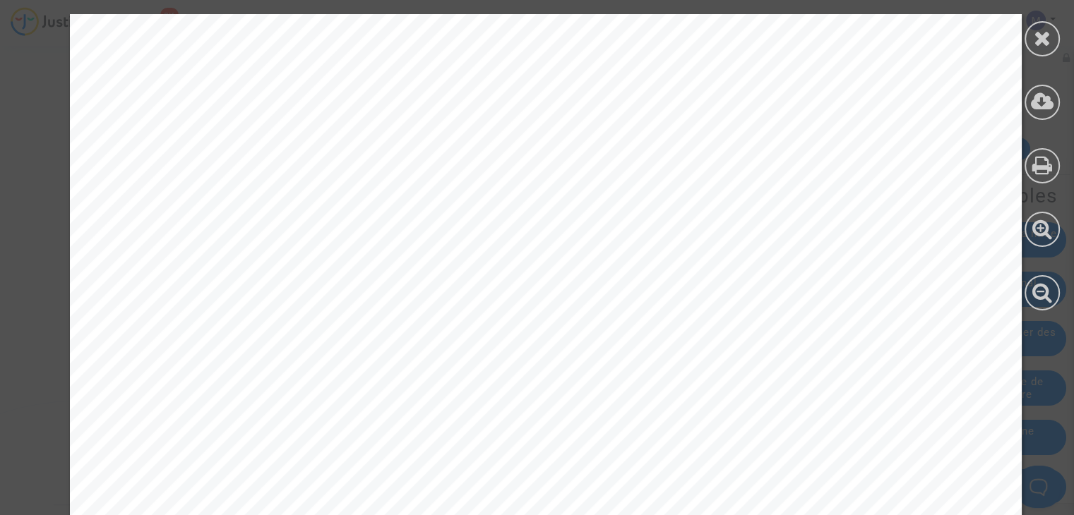
click at [1034, 35] on icon at bounding box center [1043, 38] width 18 height 21
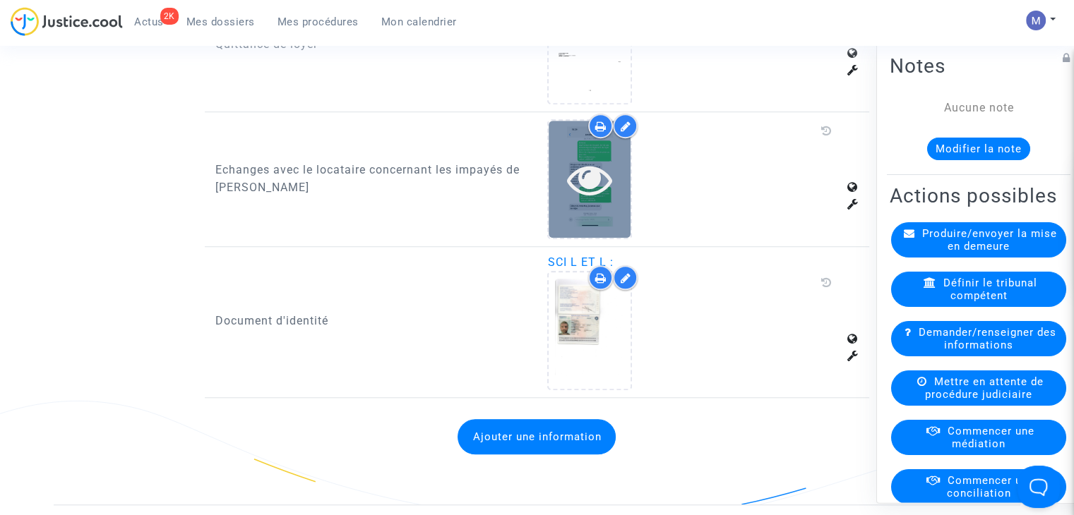
click at [583, 170] on icon at bounding box center [590, 179] width 46 height 45
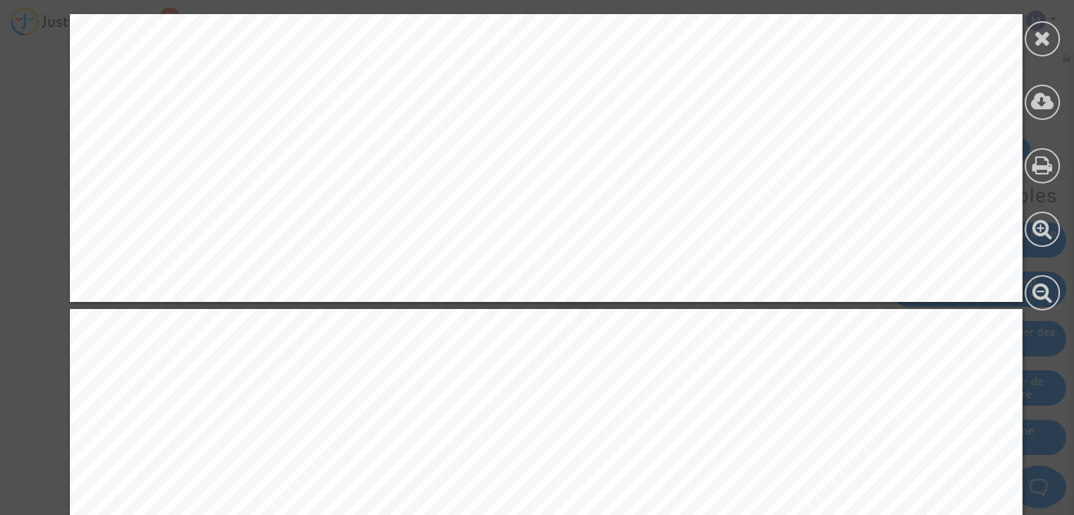
scroll to position [3813, 0]
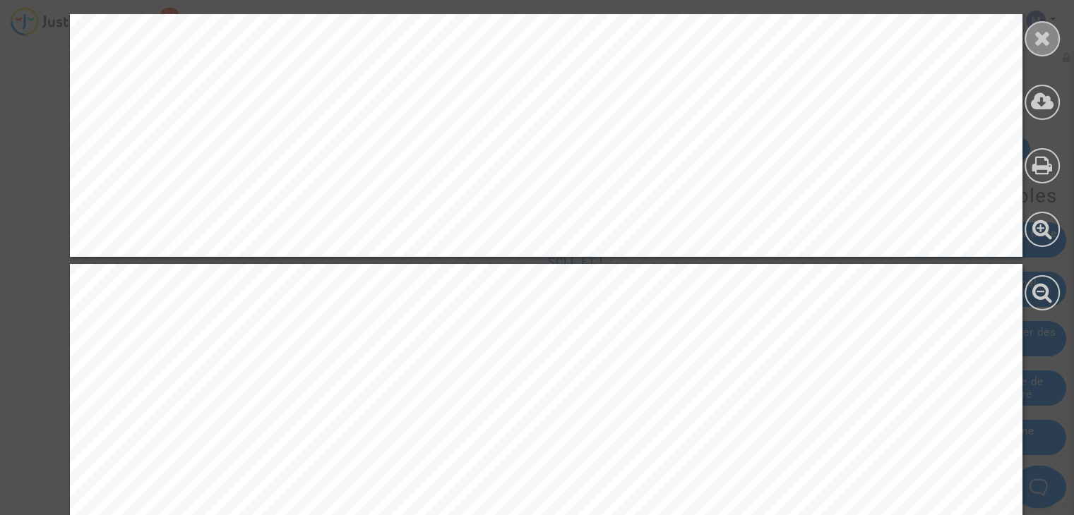
click at [1028, 43] on div at bounding box center [1042, 38] width 35 height 35
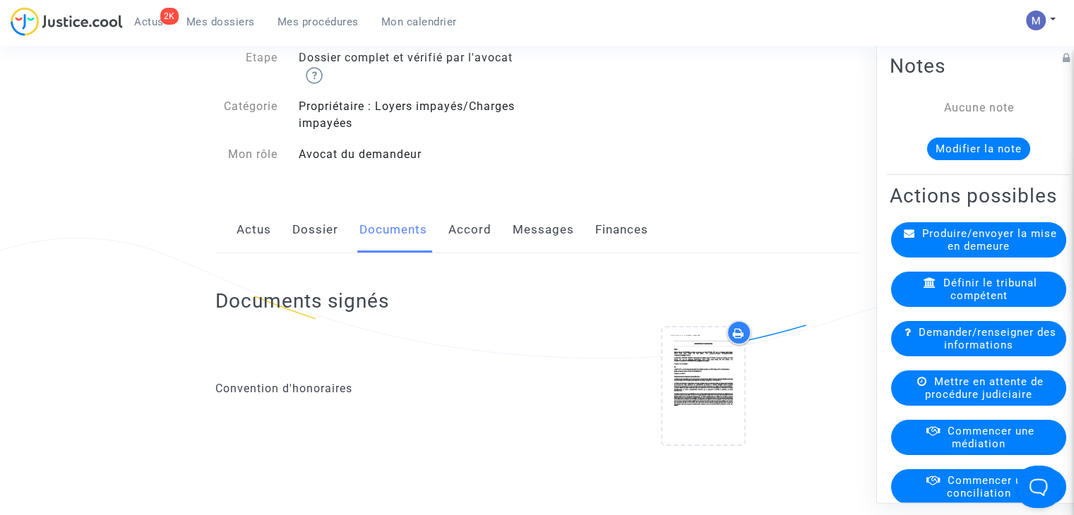
scroll to position [79, 0]
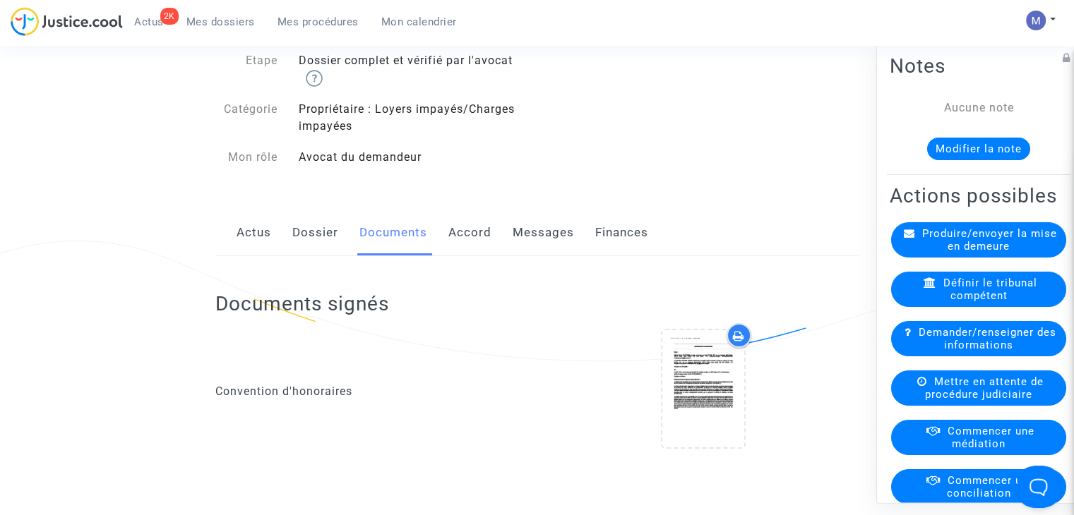
click at [948, 253] on span "Produire/envoyer la mise en demeure" at bounding box center [989, 239] width 135 height 25
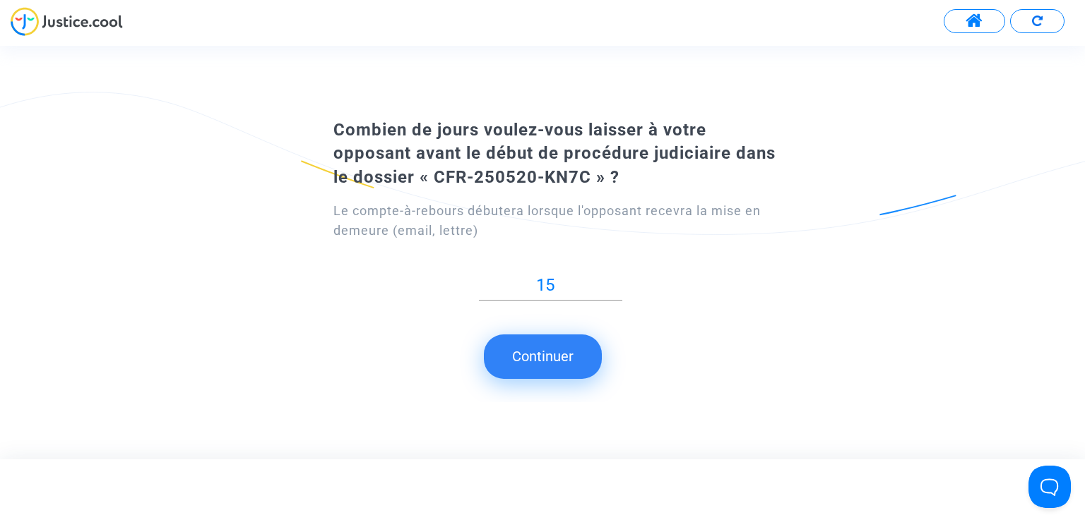
click at [523, 355] on button "Continuer" at bounding box center [543, 357] width 118 height 44
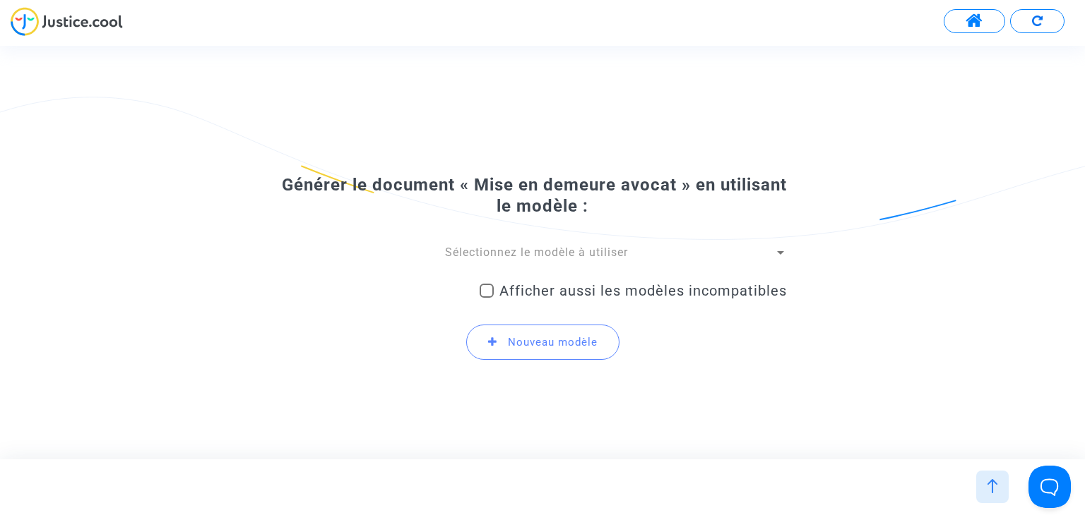
click at [566, 256] on span "Sélectionnez le modèle à utiliser" at bounding box center [536, 252] width 183 height 13
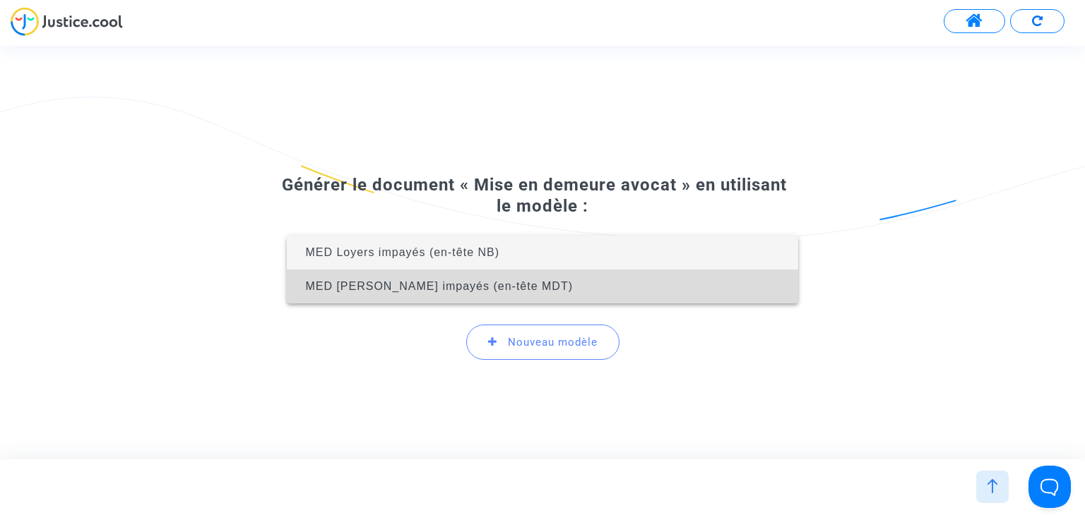
click at [498, 299] on span "MED [PERSON_NAME] impayés (en-tête MDT)" at bounding box center [542, 287] width 488 height 34
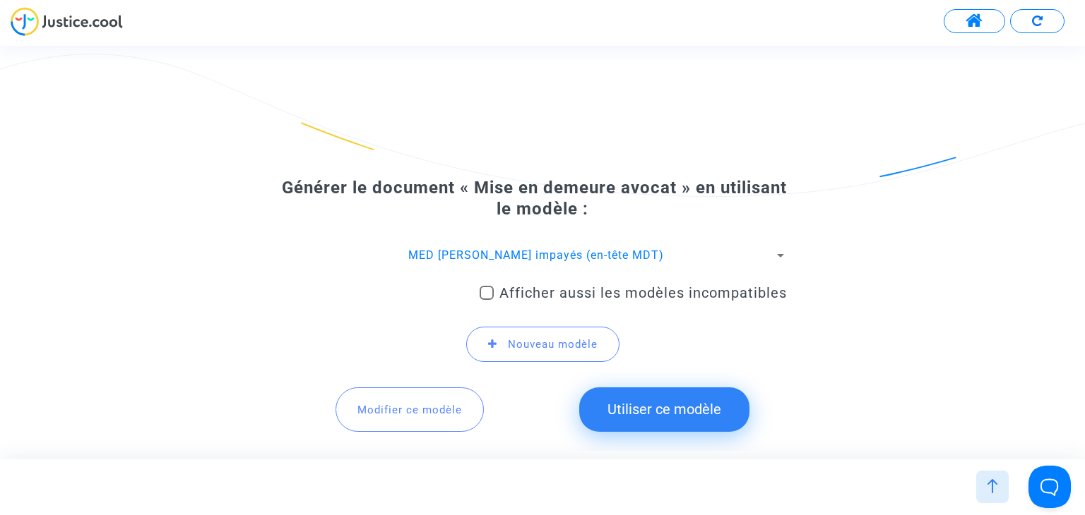
click at [657, 405] on button "Utiliser ce modèle" at bounding box center [664, 410] width 170 height 44
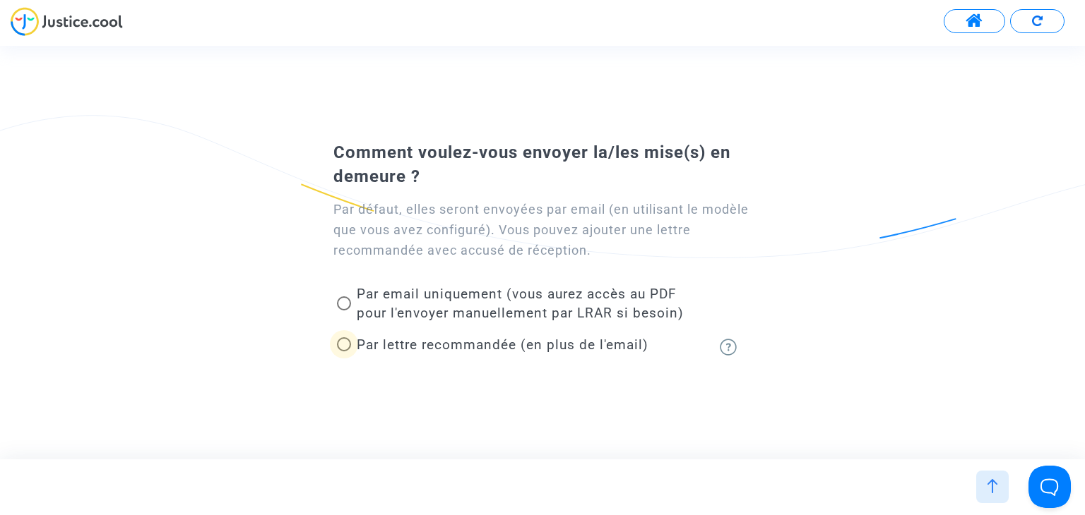
click at [342, 347] on span at bounding box center [344, 345] width 14 height 14
click at [343, 352] on input "Par lettre recommandée (en plus de l'email)" at bounding box center [343, 352] width 1 height 1
radio input "true"
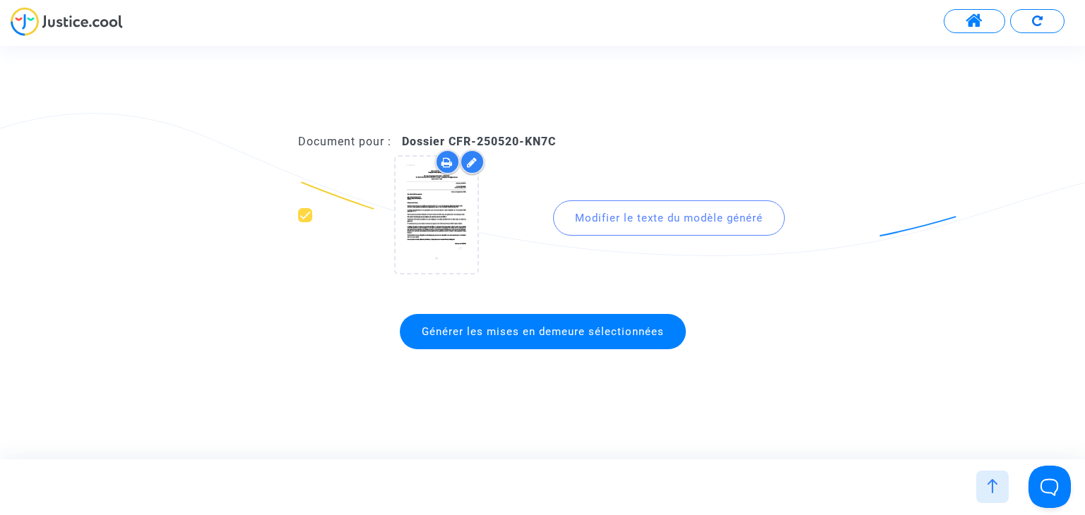
click at [660, 221] on div "Modifier le texte du modèle généré" at bounding box center [669, 218] width 232 height 35
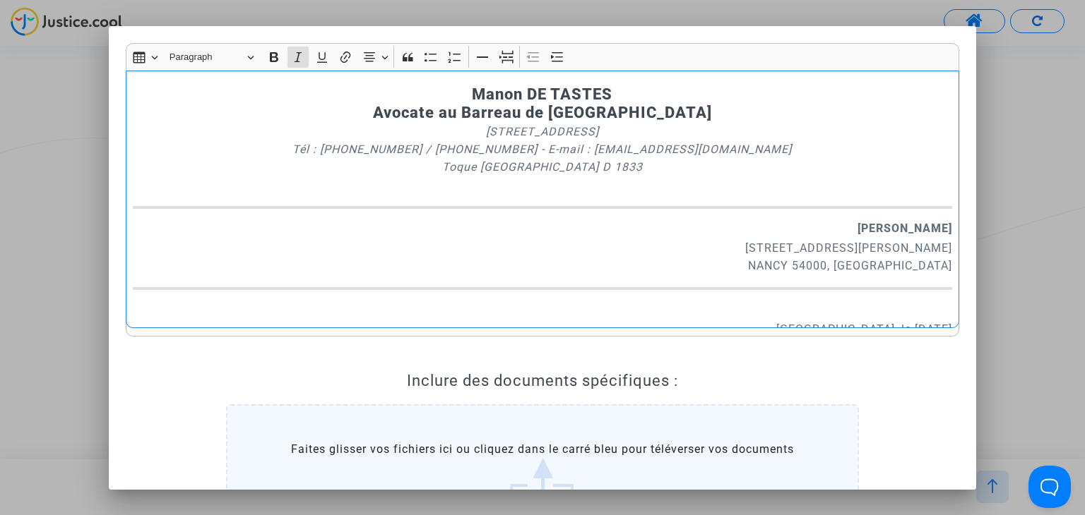
drag, startPoint x: 597, startPoint y: 169, endPoint x: 318, endPoint y: 145, distance: 280.6
click at [318, 145] on p "[STREET_ADDRESS] Tél : [PHONE_NUMBER] / [PHONE_NUMBER] - E-mail : [EMAIL_ADDRES…" at bounding box center [542, 158] width 819 height 71
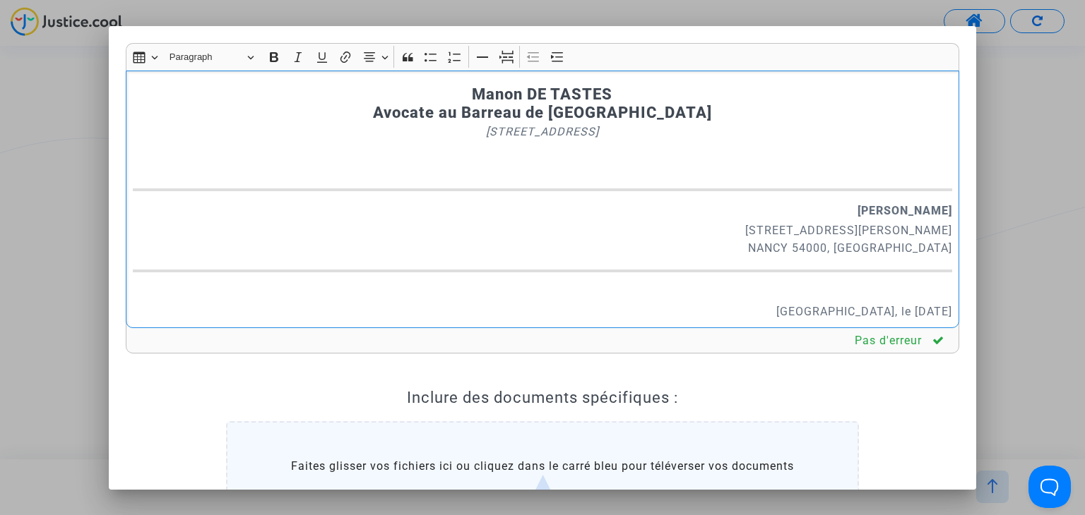
click at [829, 203] on p "[PERSON_NAME]" at bounding box center [542, 211] width 819 height 18
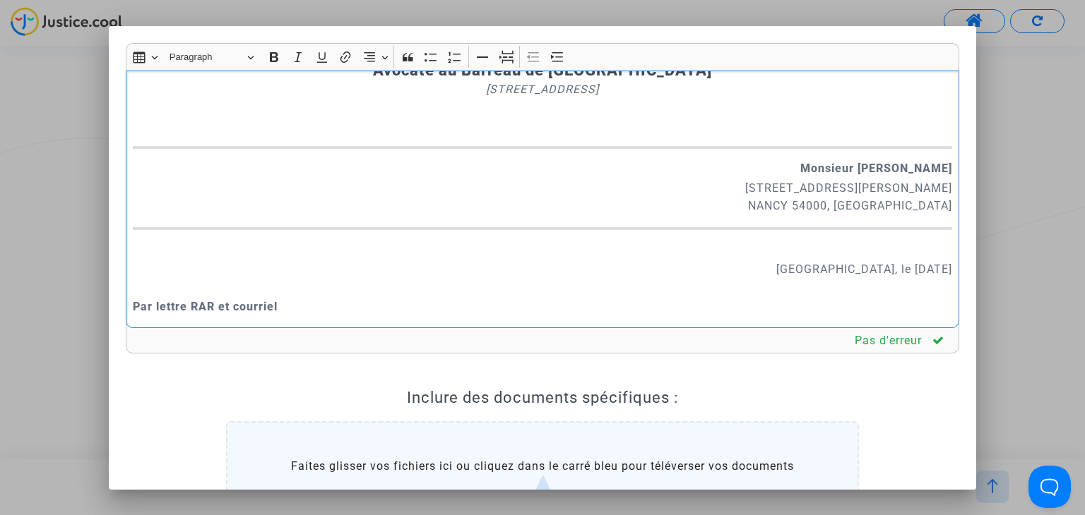
click at [928, 205] on p "[STREET_ADDRESS][PERSON_NAME]" at bounding box center [542, 196] width 819 height 35
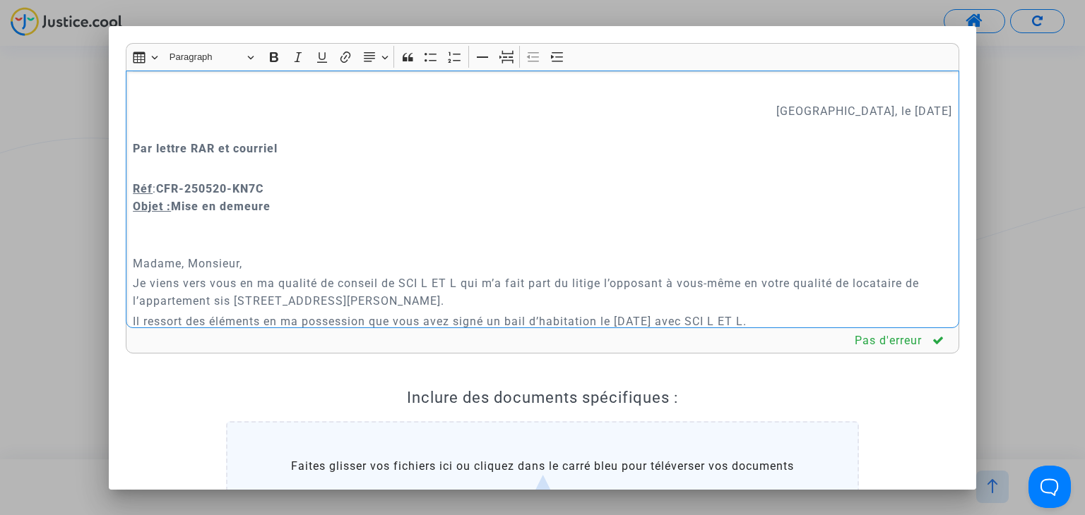
scroll to position [220, 0]
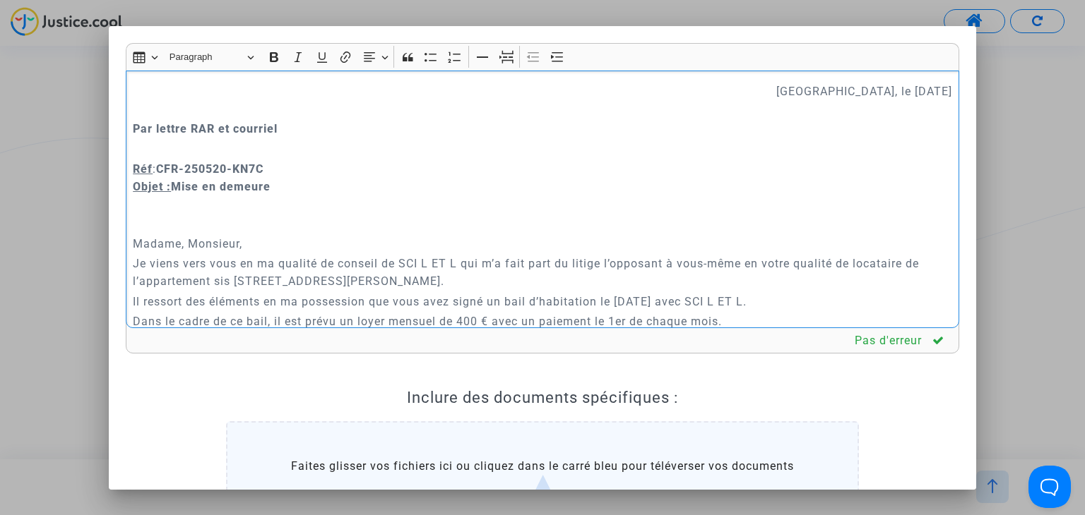
click at [188, 240] on p "Madame, Monsieur," at bounding box center [542, 234] width 819 height 35
click at [402, 262] on p "Je viens vers vous en ma qualité de conseil de SCI L ET L qui m’a fait part du …" at bounding box center [542, 272] width 819 height 35
click at [471, 280] on p "Je viens vers vous en ma qualité de conseil de la SCI L ET L qui m’a fait part …" at bounding box center [542, 272] width 819 height 35
click at [760, 302] on p "Il ressort des éléments en ma possession que vous avez signé un bail d’habitati…" at bounding box center [542, 302] width 819 height 18
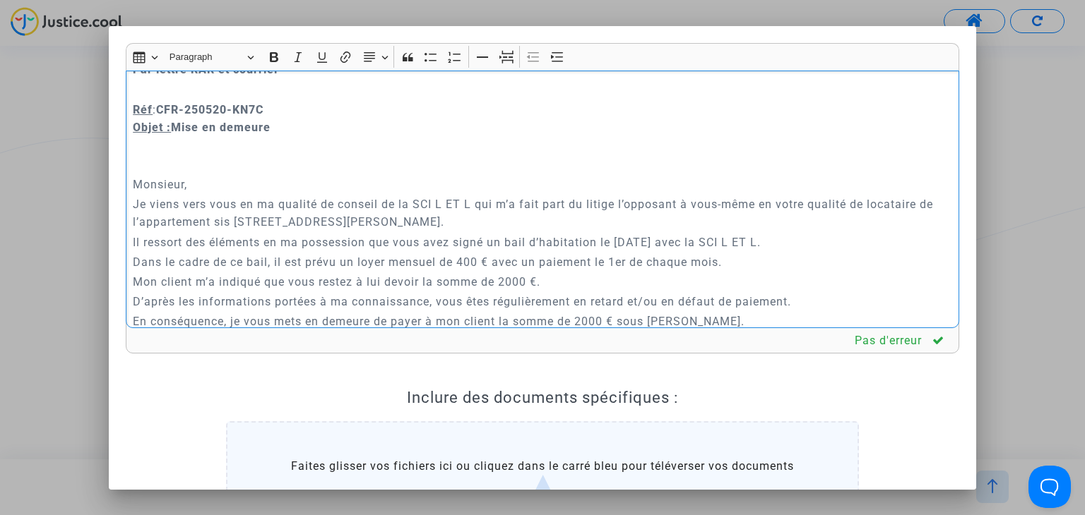
scroll to position [313, 0]
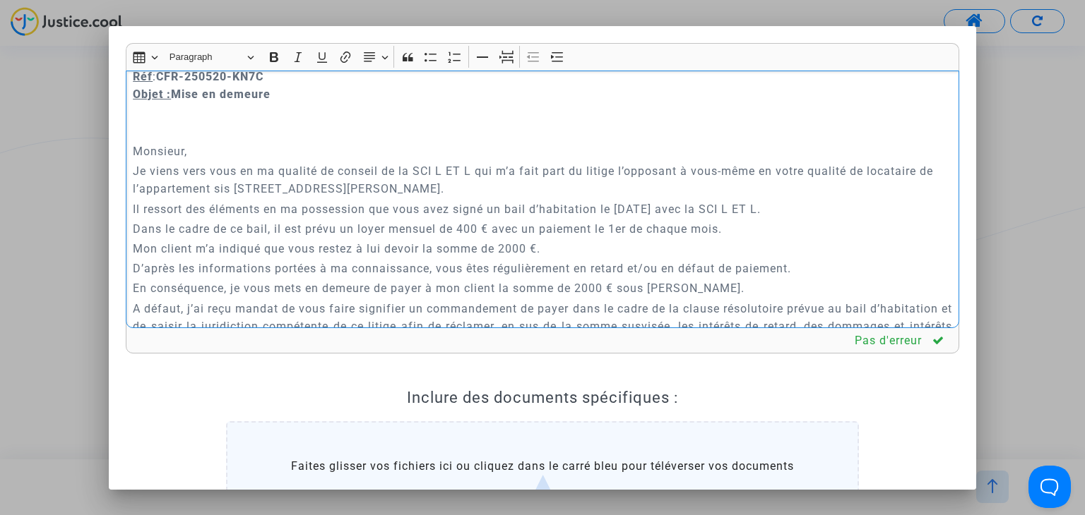
drag, startPoint x: 743, startPoint y: 226, endPoint x: 491, endPoint y: 226, distance: 251.4
click at [491, 226] on p "Dans le cadre de ce bail, il est prévu un loyer mensuel de 400 € avec un paieme…" at bounding box center [542, 229] width 819 height 18
click at [419, 249] on p "Mon client m’a indiqué que vous restez à lui devoir la somme de 2000 €." at bounding box center [542, 249] width 819 height 18
click at [560, 250] on p "Mon client m’a indiqué que vous restez à lui devoir à ce jour la somme de 2000 …" at bounding box center [542, 249] width 819 height 18
click at [583, 286] on p "En conséquence, je vous mets en demeure de payer à mon client la somme de 2000 …" at bounding box center [542, 289] width 819 height 18
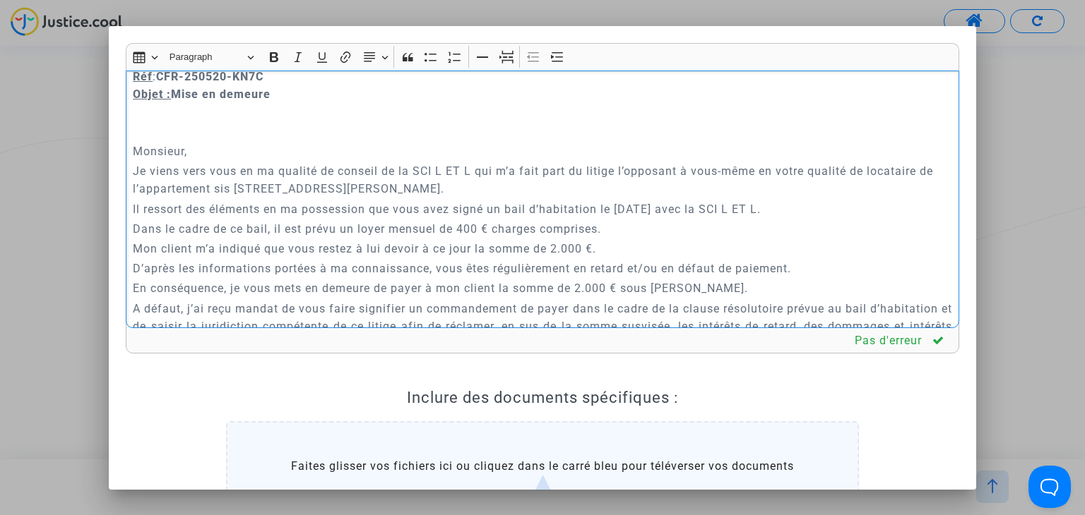
click at [698, 285] on p "En conséquence, je vous mets en demeure de payer à mon client la somme de 2.000…" at bounding box center [542, 289] width 819 height 18
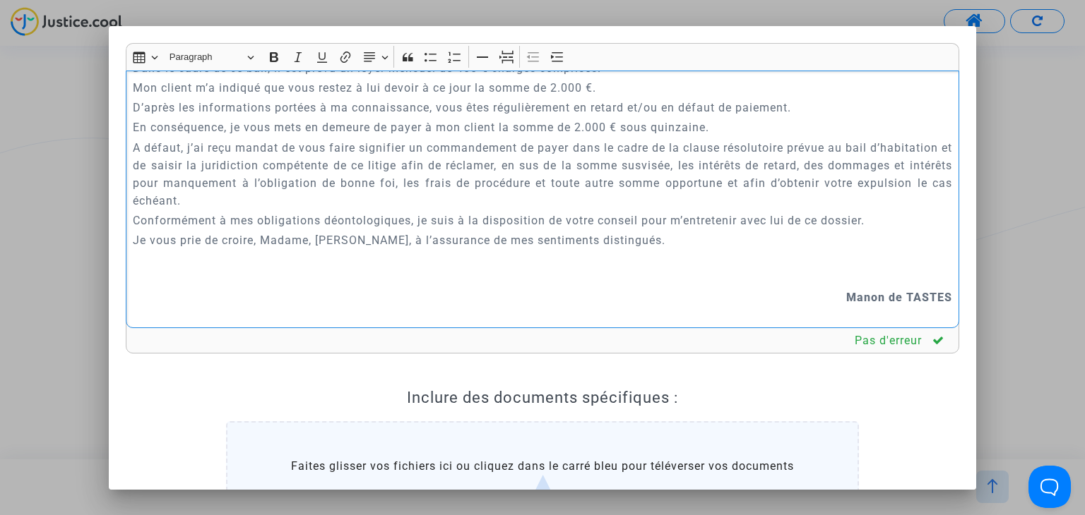
scroll to position [477, 0]
click at [318, 238] on p "Je vous prie de croire, Madame, [PERSON_NAME], à l’assurance de mes sentiments …" at bounding box center [542, 238] width 819 height 18
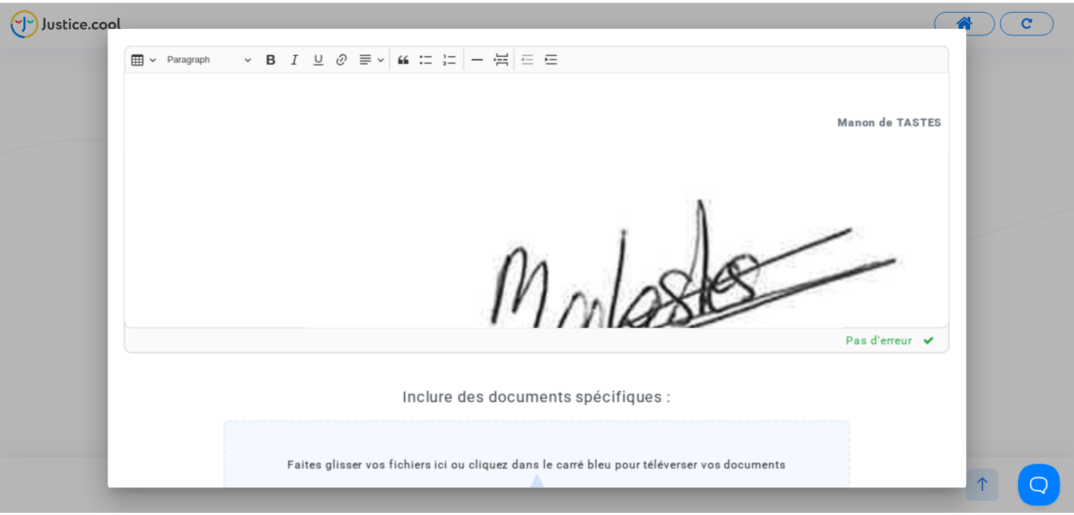
scroll to position [220, 0]
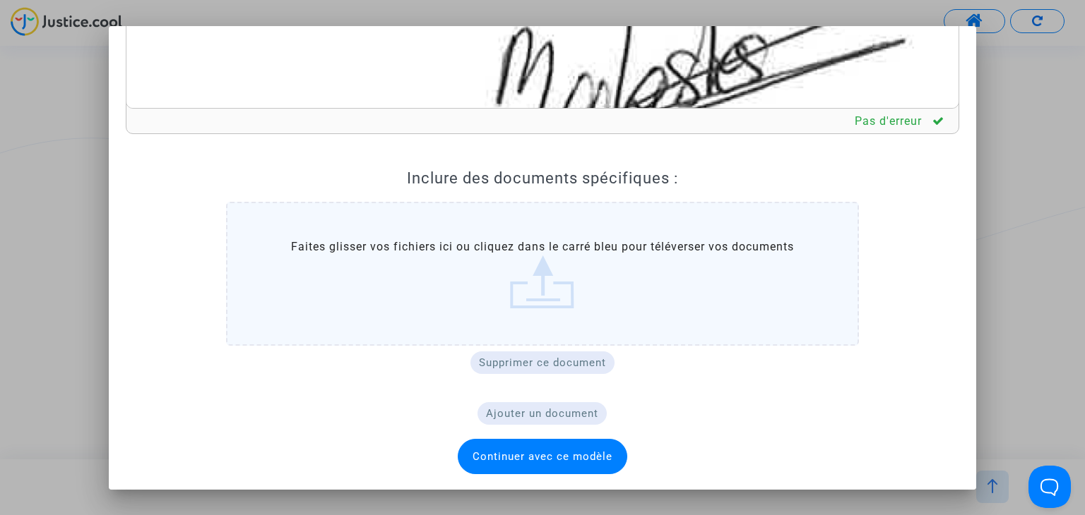
click at [551, 455] on span "Continuer avec ce modèle" at bounding box center [542, 456] width 140 height 13
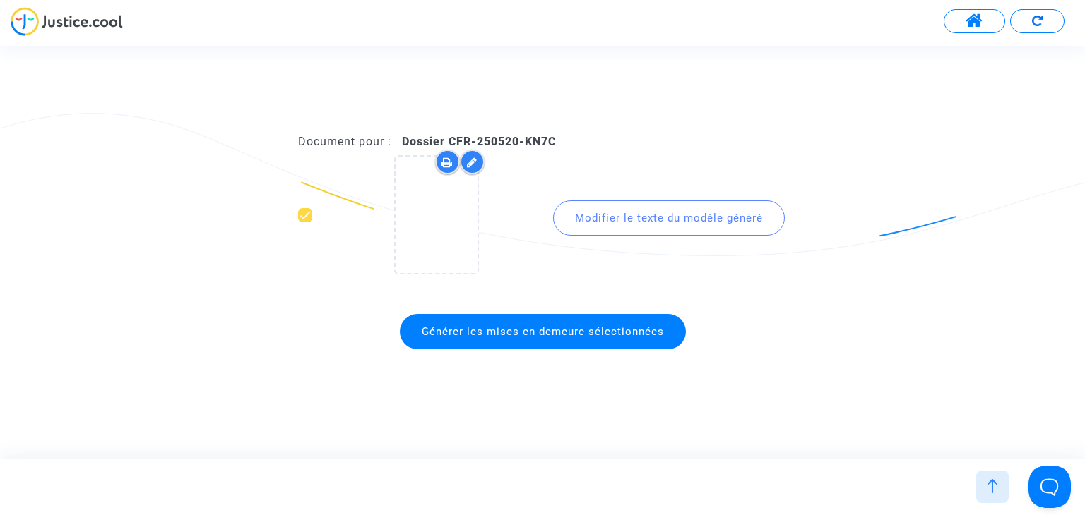
click at [562, 342] on span "Générer les mises en demeure sélectionnées" at bounding box center [543, 331] width 286 height 35
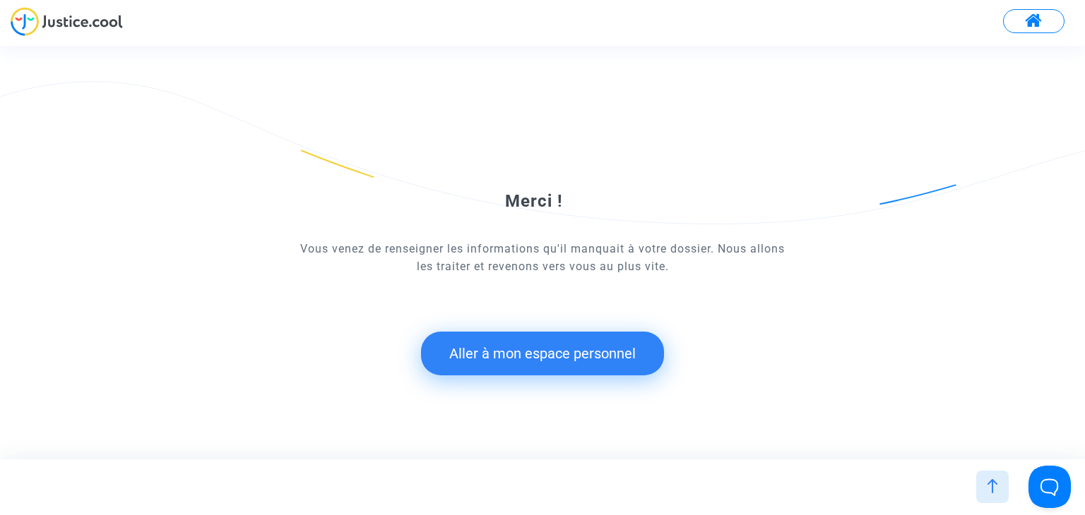
click at [545, 350] on button "Aller à mon espace personnel" at bounding box center [542, 354] width 243 height 44
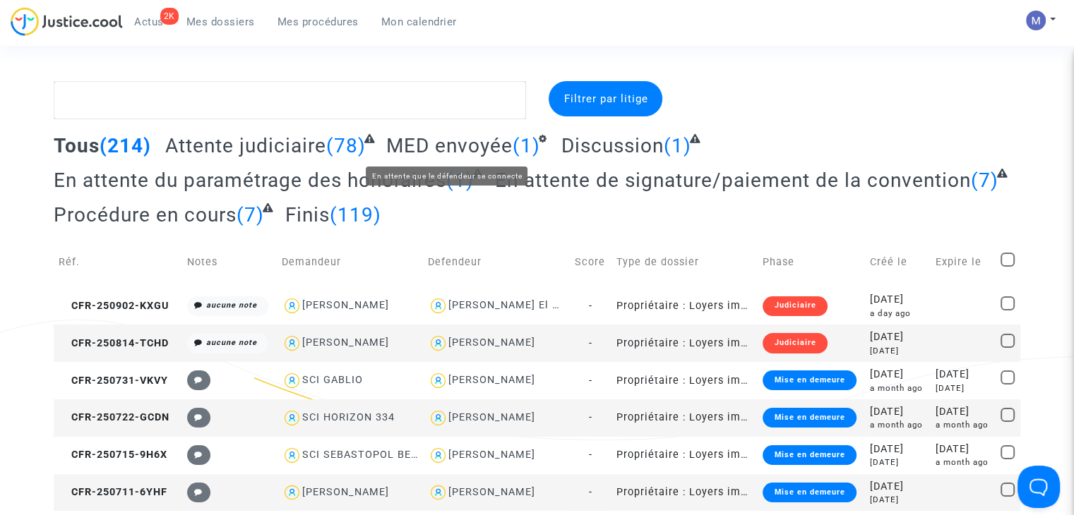
click at [461, 149] on span "MED envoyée" at bounding box center [449, 145] width 126 height 23
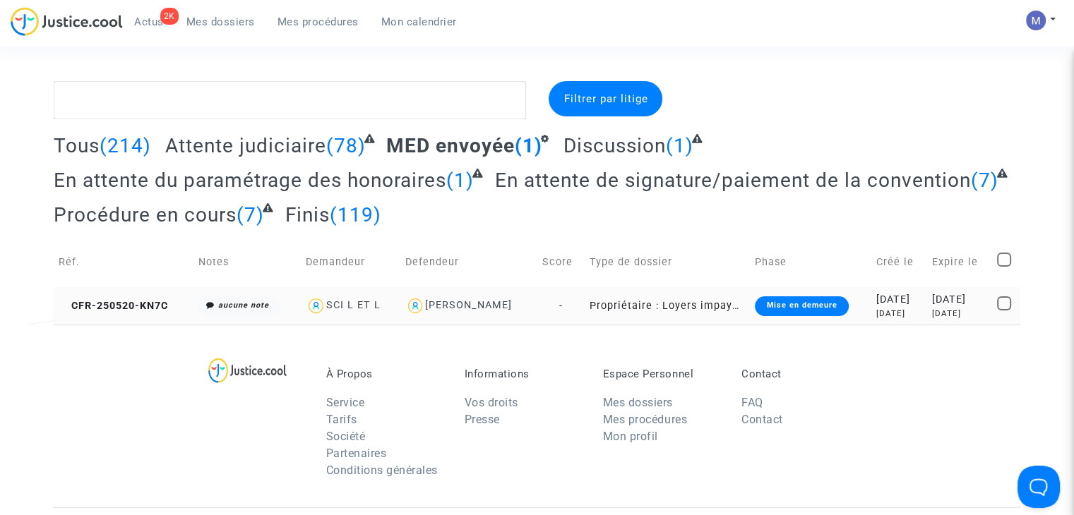
click at [126, 297] on td "CFR-250520-KN7C" at bounding box center [124, 305] width 140 height 37
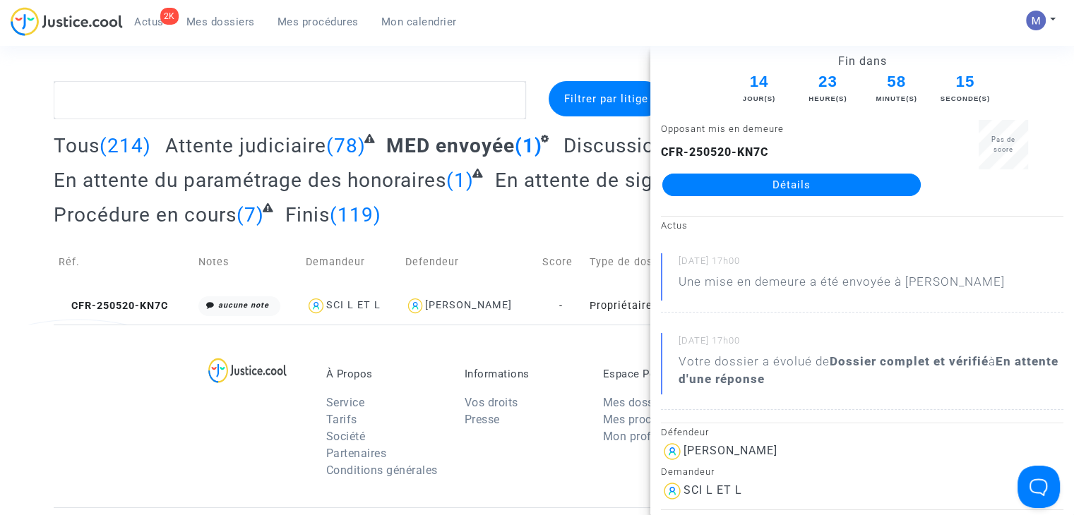
click at [748, 184] on link "Détails" at bounding box center [791, 185] width 258 height 23
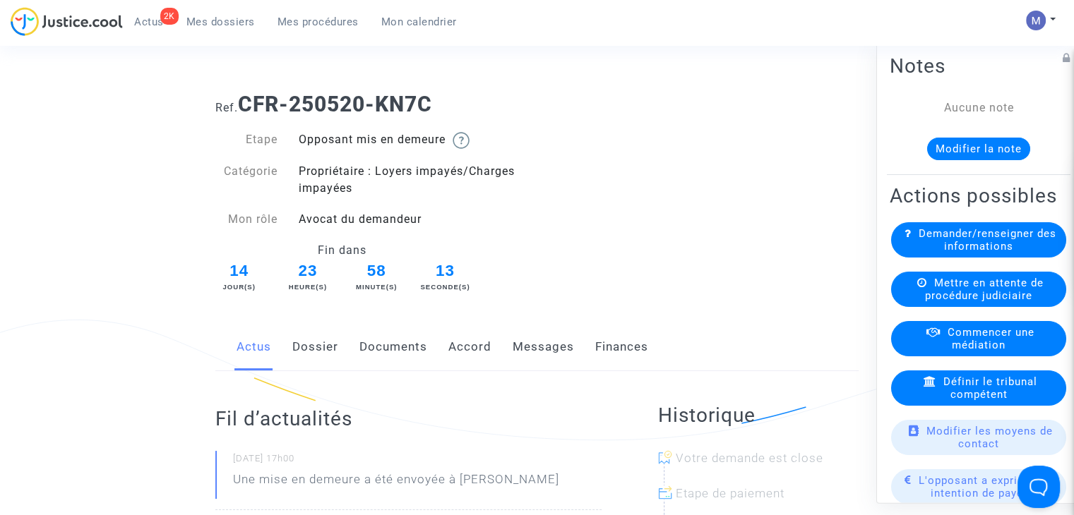
click at [405, 345] on link "Documents" at bounding box center [393, 347] width 68 height 47
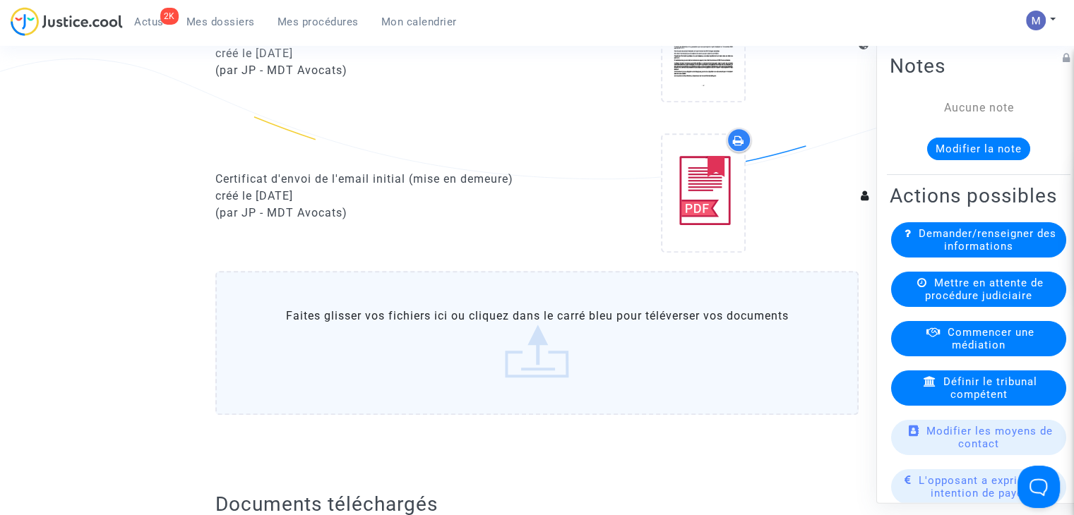
scroll to position [953, 0]
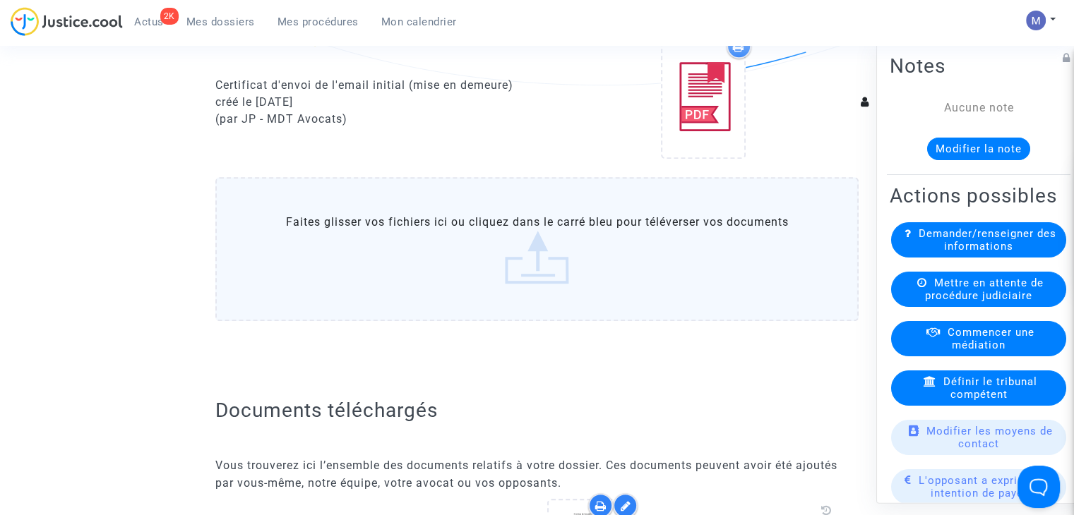
click at [515, 258] on label "Faites glisser vos fichiers ici ou cliquez dans le carré bleu pour téléverser v…" at bounding box center [536, 249] width 643 height 144
click at [0, 0] on input "Faites glisser vos fichiers ici ou cliquez dans le carré bleu pour téléverser v…" at bounding box center [0, 0] width 0 height 0
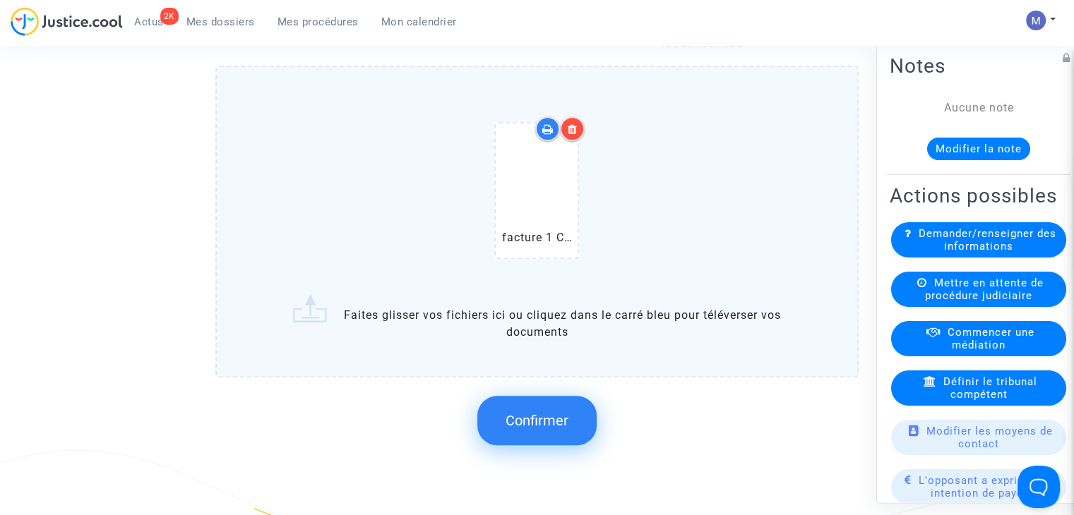
scroll to position [1090, 0]
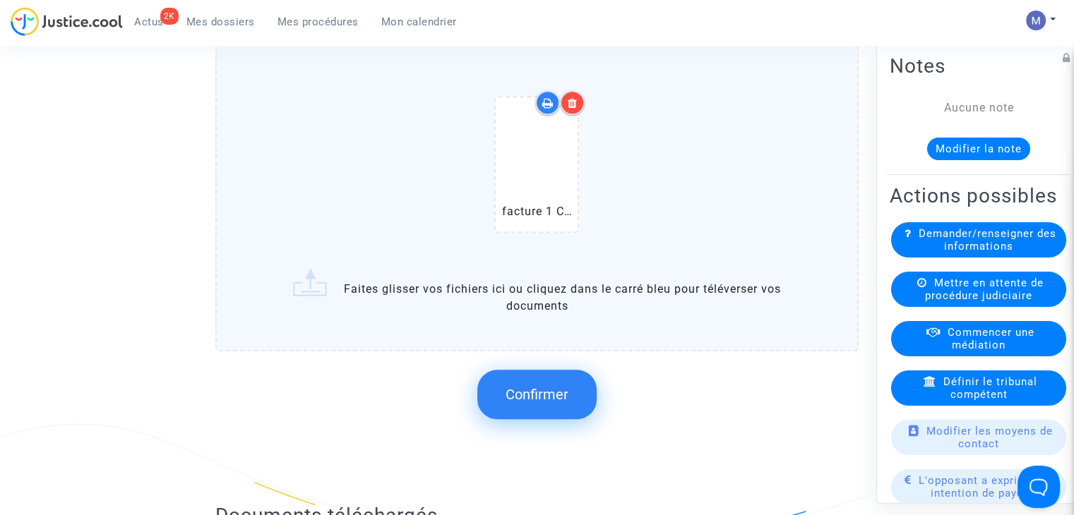
click at [566, 396] on span "Confirmer" at bounding box center [537, 394] width 63 height 17
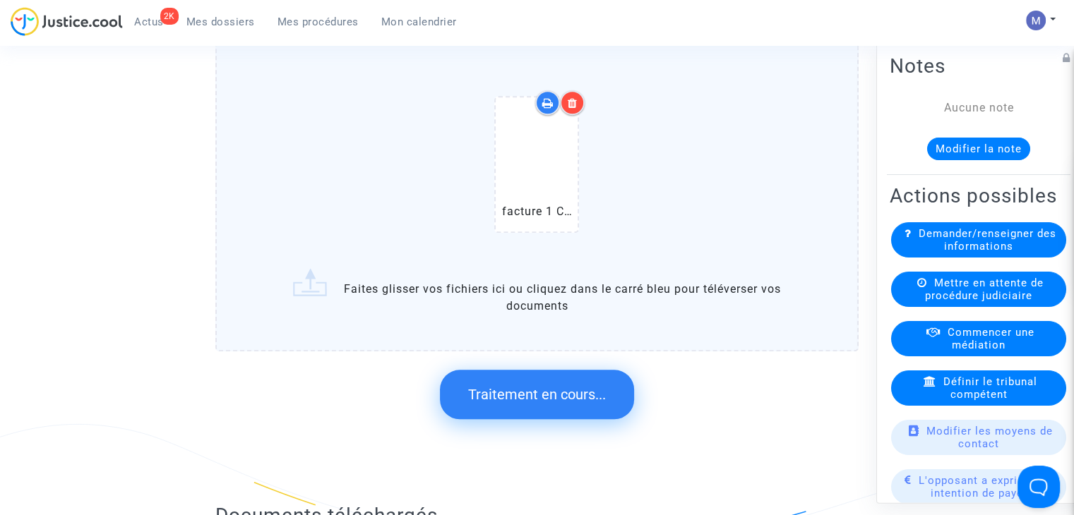
scroll to position [0, 0]
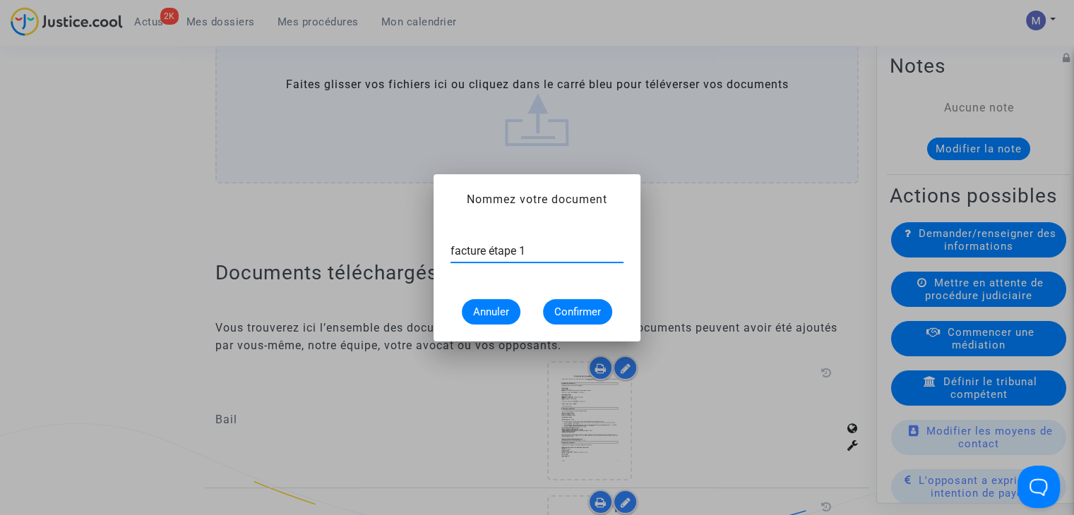
type input "facture étape 1"
click at [566, 311] on span "Confirmer" at bounding box center [577, 312] width 47 height 13
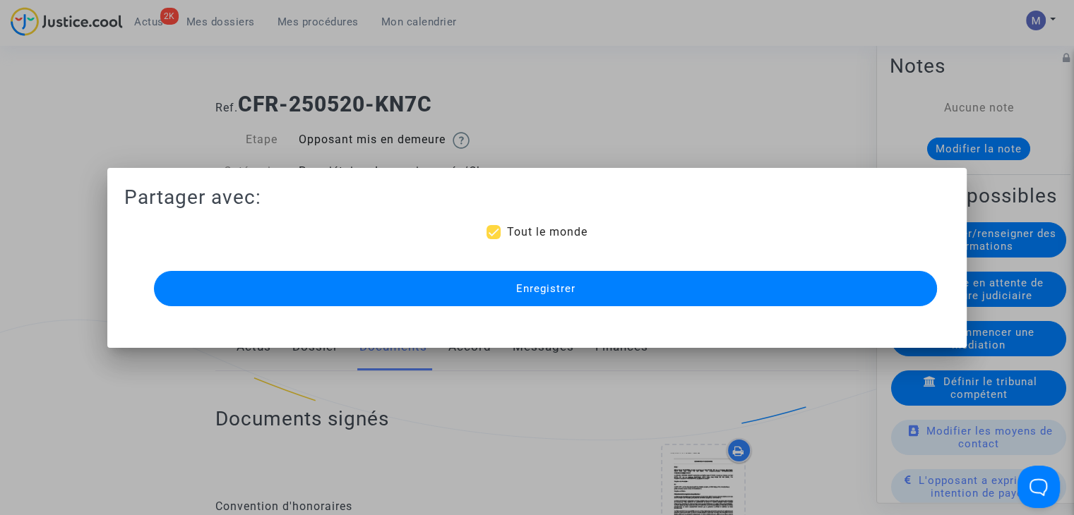
scroll to position [1090, 0]
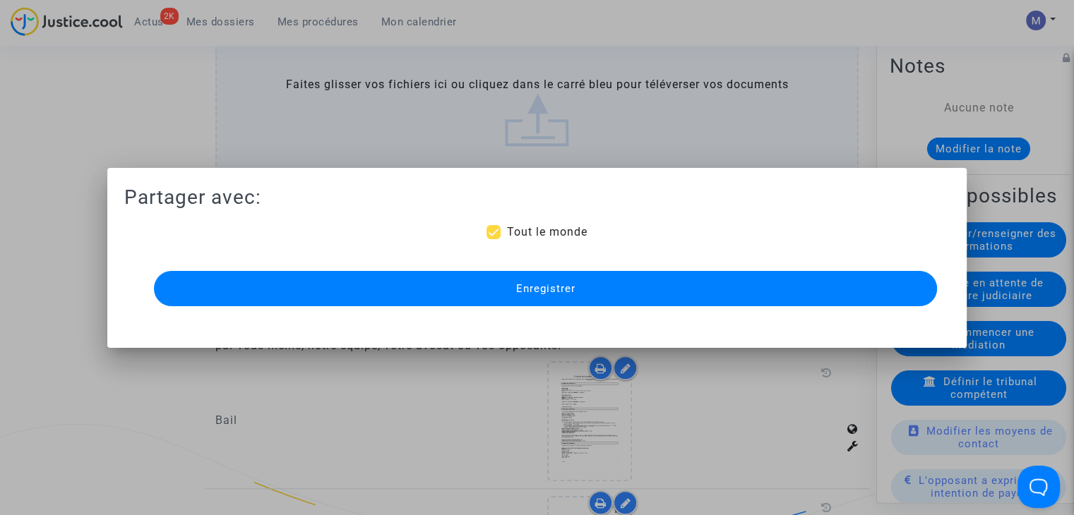
click at [515, 227] on span "Tout le monde" at bounding box center [546, 231] width 80 height 13
click at [494, 239] on input "Tout le monde" at bounding box center [493, 239] width 1 height 1
checkbox input "false"
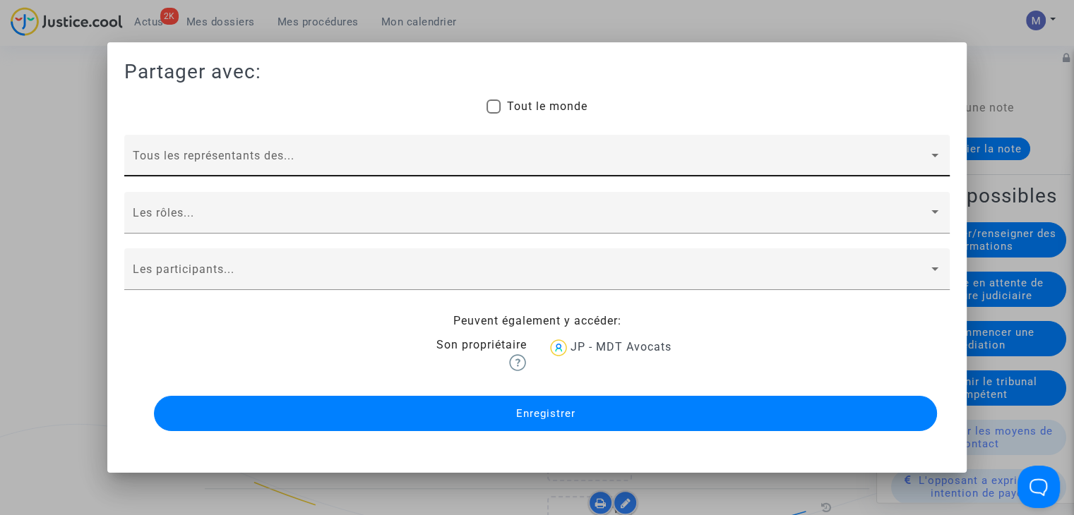
click at [185, 150] on div "Tous les représentants des..." at bounding box center [537, 159] width 808 height 33
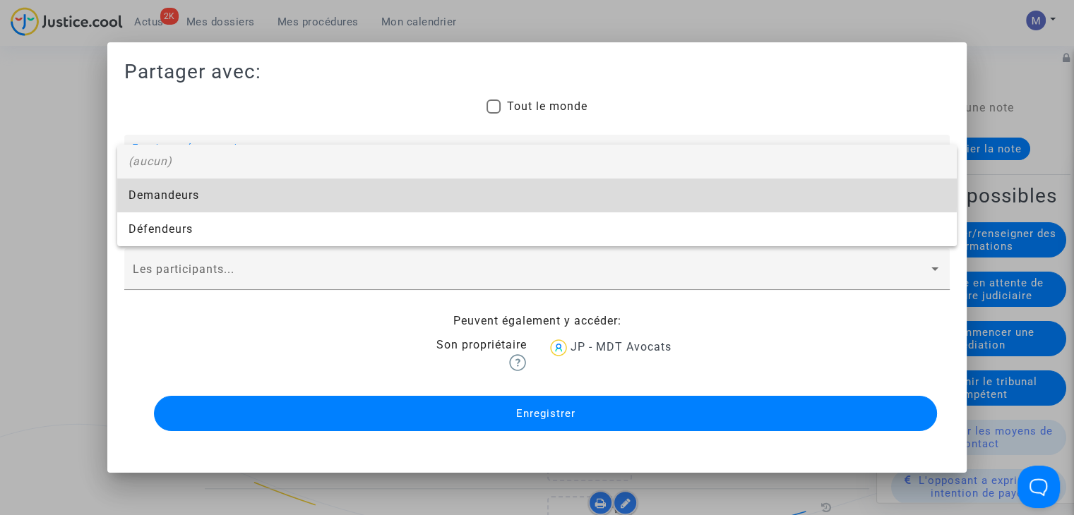
click at [150, 193] on span "Demandeurs" at bounding box center [537, 196] width 817 height 34
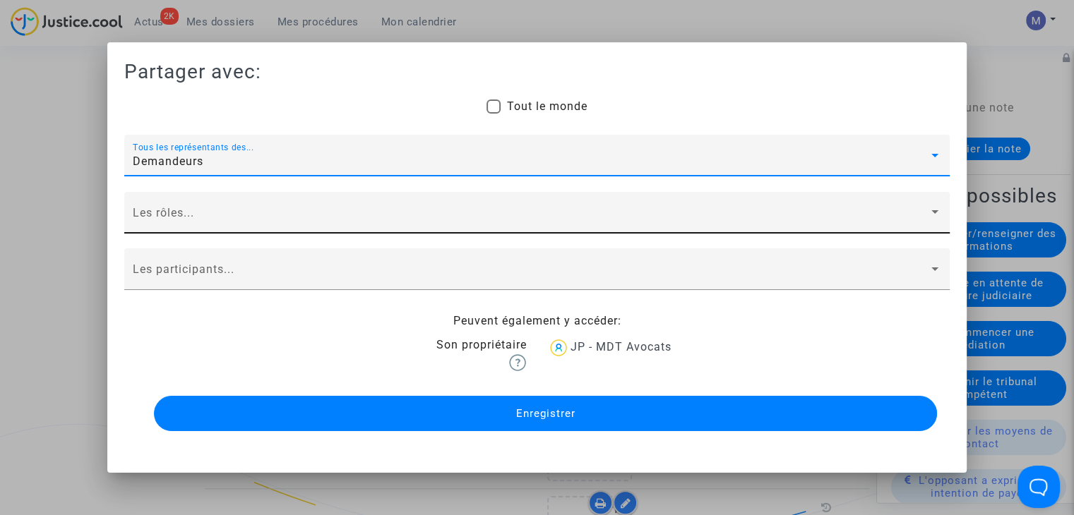
click at [147, 206] on div "Les rôles..." at bounding box center [537, 217] width 808 height 33
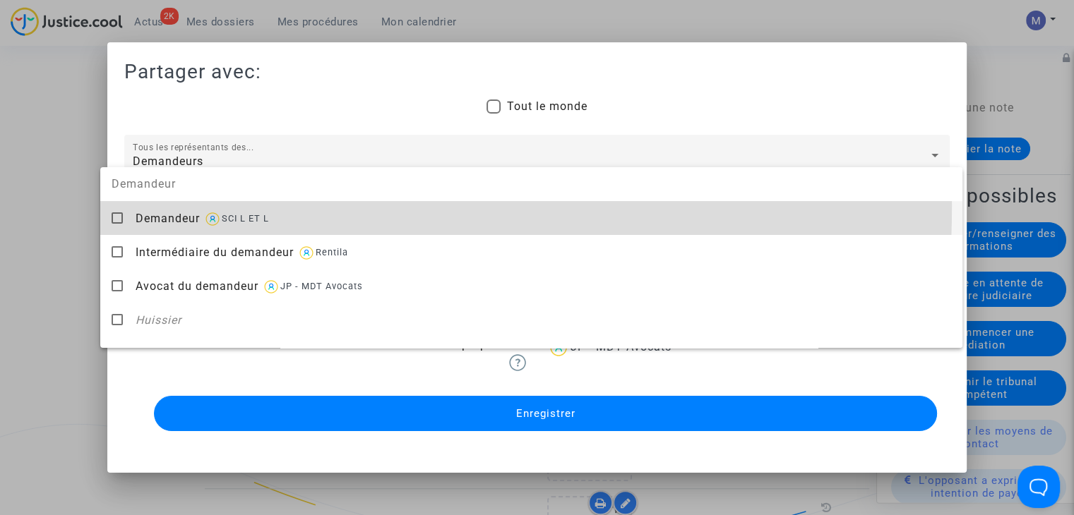
click at [147, 206] on div "Demandeur SCI L ET L" at bounding box center [544, 218] width 816 height 35
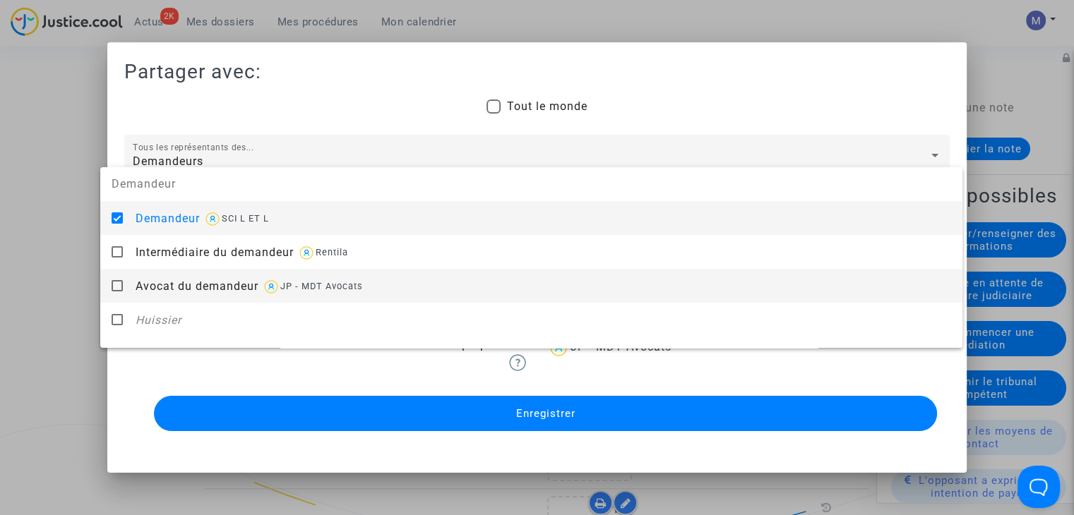
click at [158, 276] on div "Avocat du demandeur JP - MDT Avocats" at bounding box center [544, 286] width 816 height 35
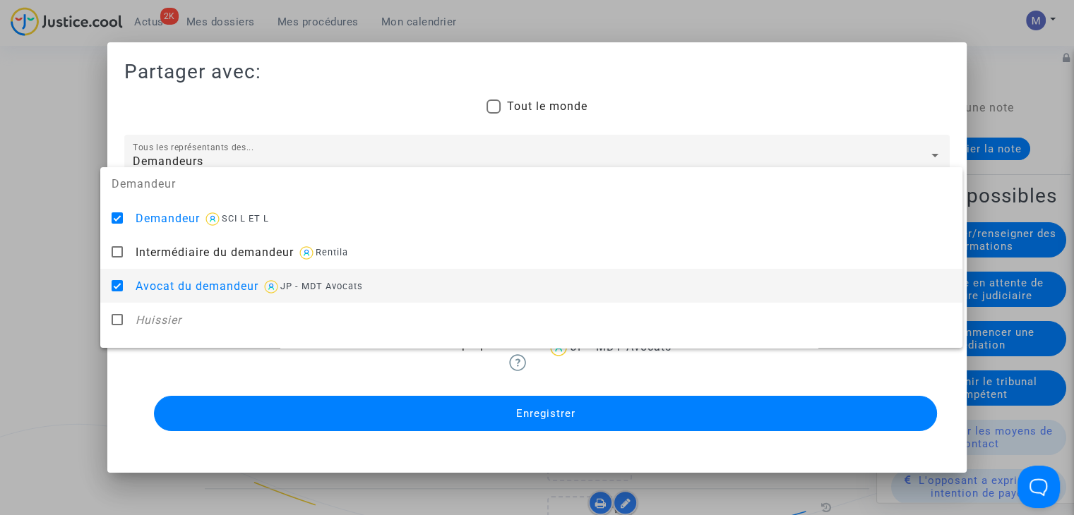
click at [58, 285] on div at bounding box center [537, 257] width 1074 height 515
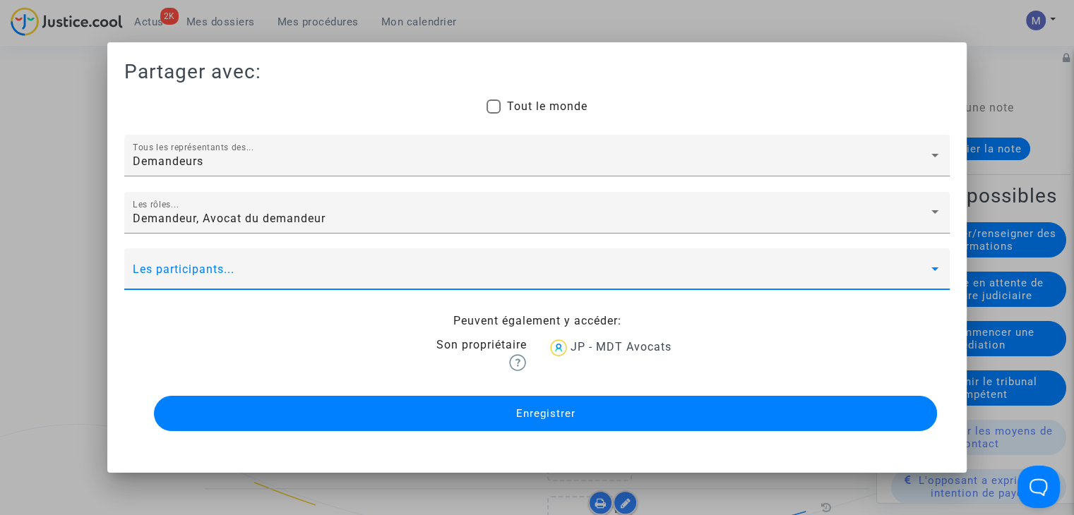
click at [180, 272] on span at bounding box center [531, 275] width 796 height 13
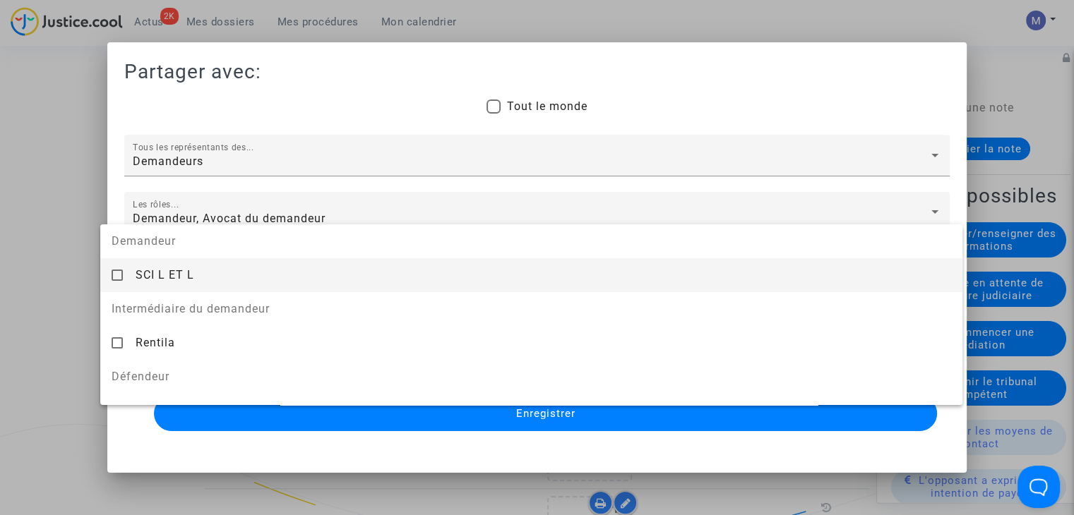
click at [180, 272] on span "SCI L ET L" at bounding box center [165, 274] width 59 height 13
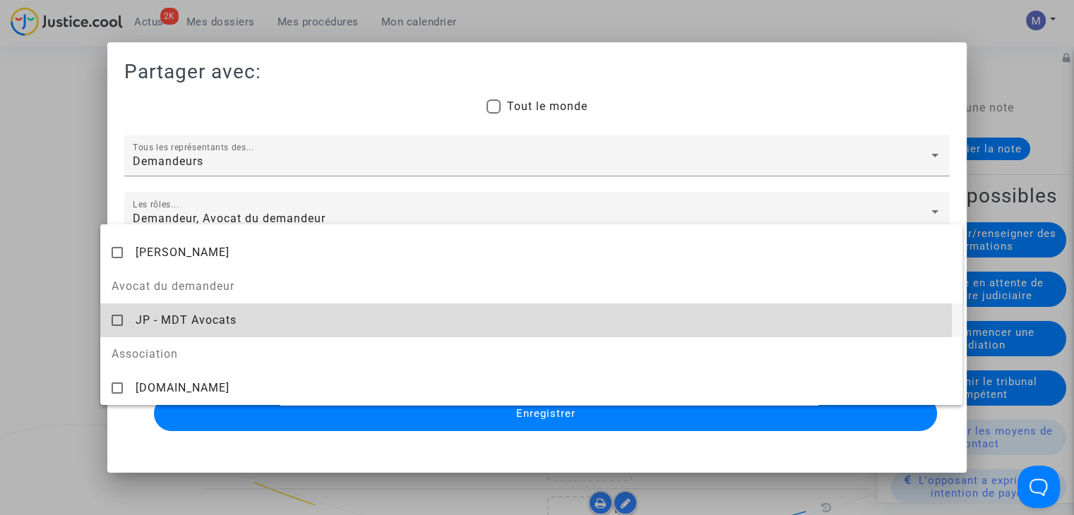
click at [215, 321] on span "JP - MDT Avocats" at bounding box center [186, 320] width 101 height 13
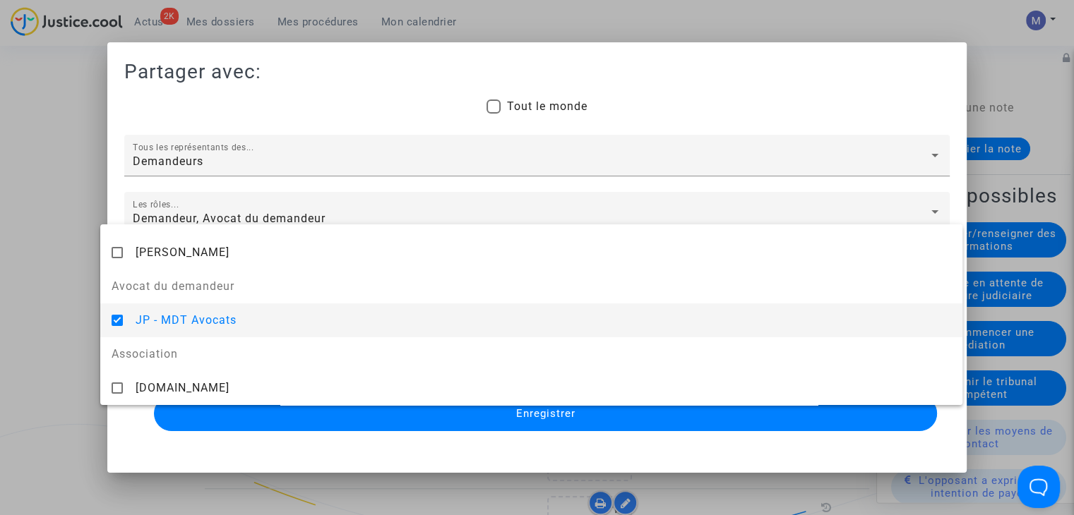
click at [482, 420] on div at bounding box center [537, 257] width 1074 height 515
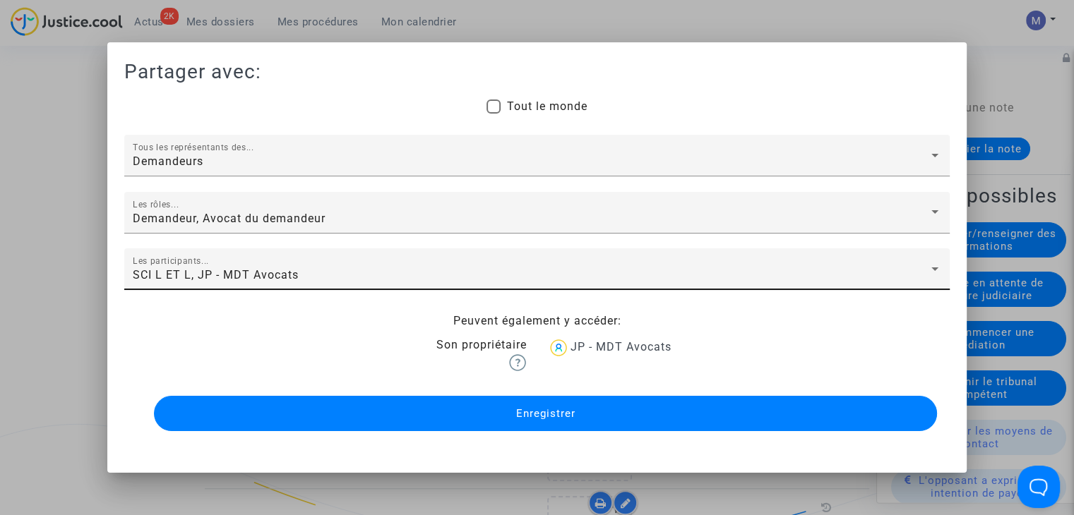
click at [482, 420] on button "Enregistrer" at bounding box center [545, 413] width 783 height 35
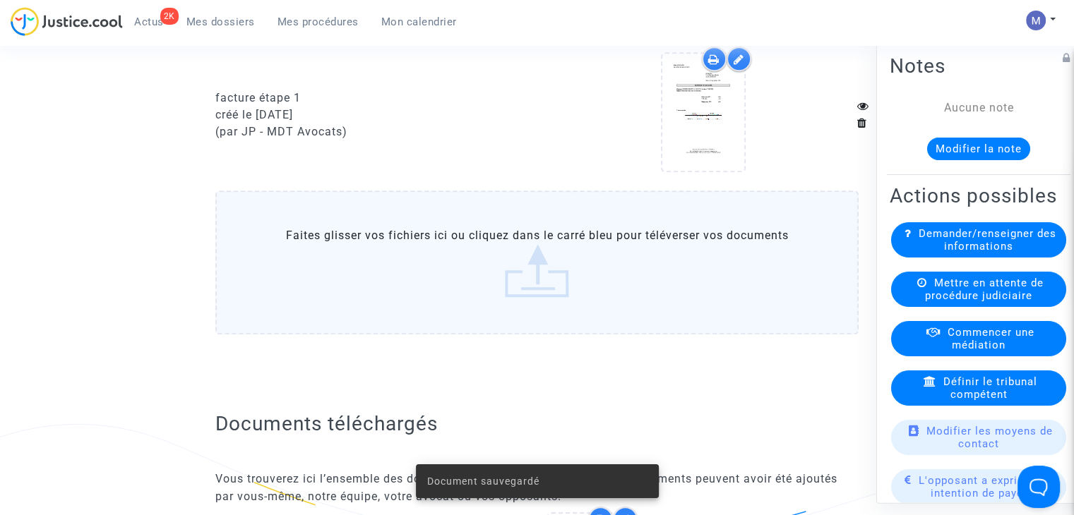
click at [206, 18] on span "Mes dossiers" at bounding box center [220, 22] width 68 height 13
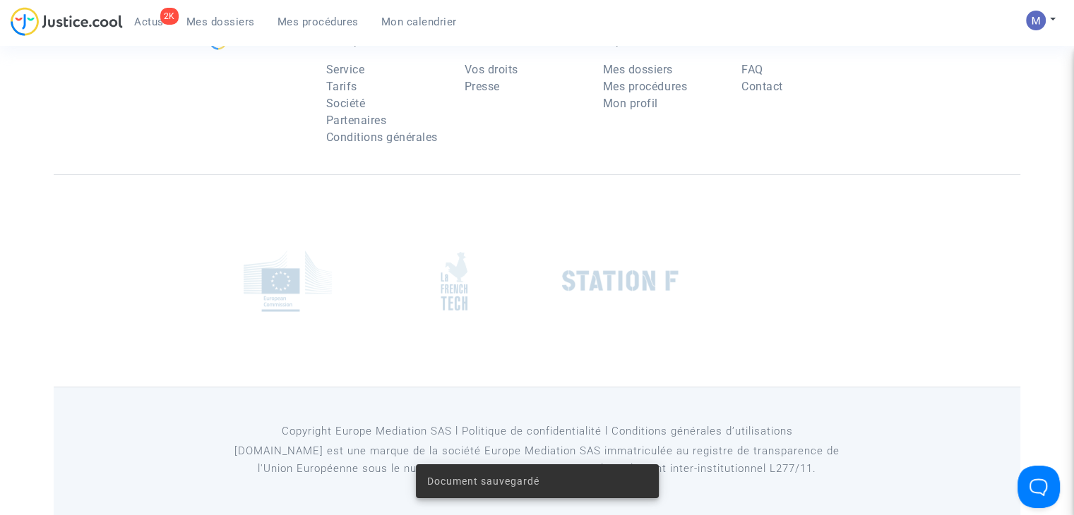
scroll to position [141, 0]
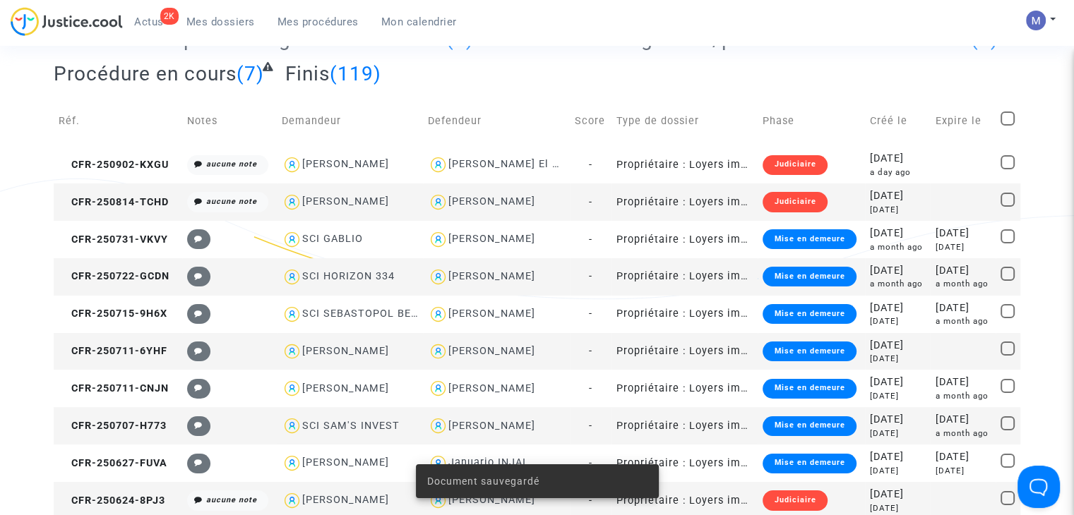
scroll to position [1090, 0]
